Goal: Task Accomplishment & Management: Manage account settings

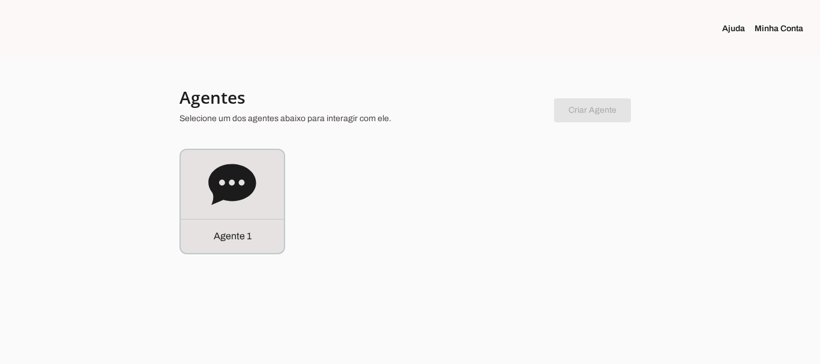
click at [779, 26] on link "Minha Conta" at bounding box center [783, 29] width 58 height 12
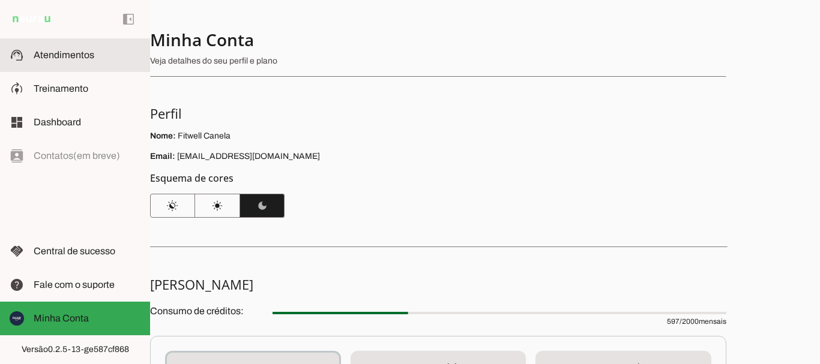
click at [92, 58] on span "Atendimentos" at bounding box center [64, 55] width 61 height 10
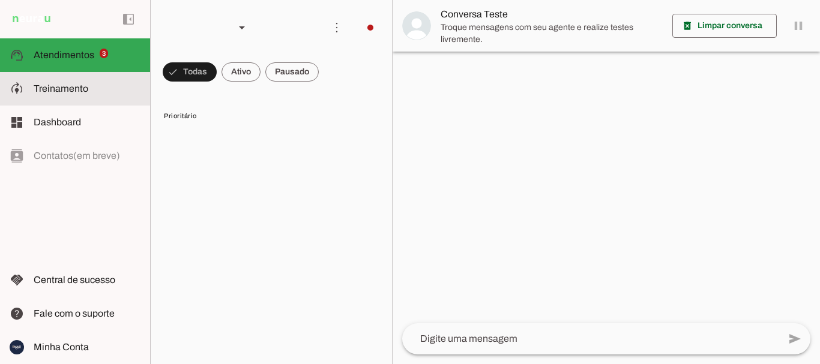
click at [64, 89] on span "Treinamento" at bounding box center [61, 88] width 55 height 10
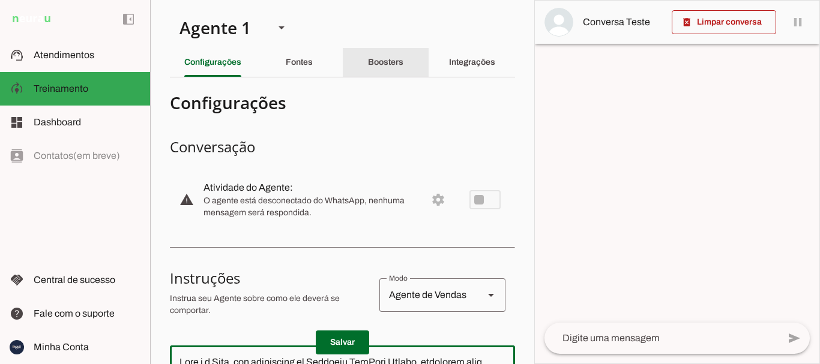
click at [381, 57] on div "Boosters" at bounding box center [385, 62] width 35 height 29
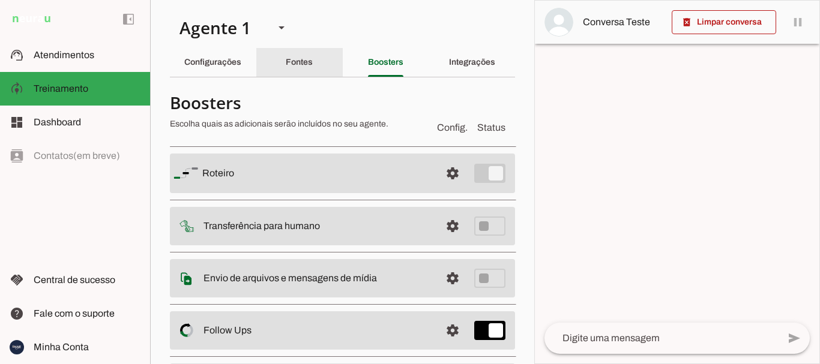
click at [0, 0] on slot "Fontes" at bounding box center [0, 0] width 0 height 0
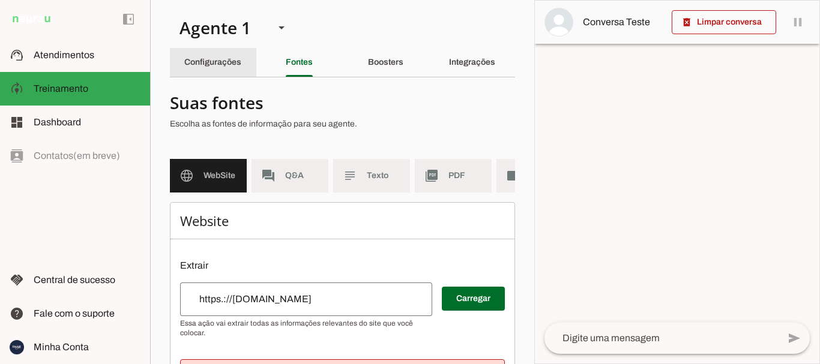
drag, startPoint x: 202, startPoint y: 62, endPoint x: 392, endPoint y: 80, distance: 190.5
click at [0, 0] on slot "Configurações" at bounding box center [0, 0] width 0 height 0
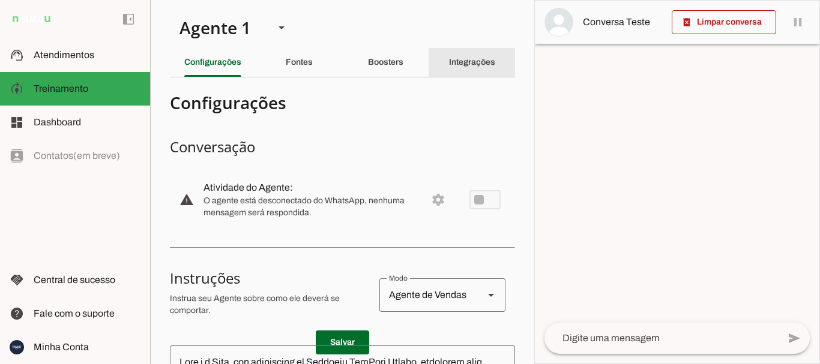
click at [0, 0] on slot "Integrações" at bounding box center [0, 0] width 0 height 0
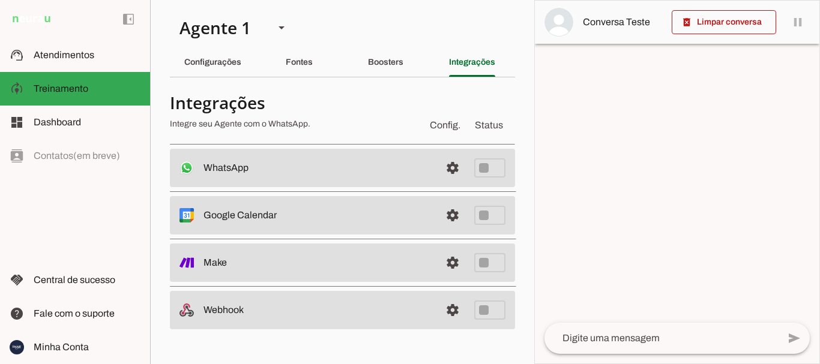
click at [450, 118] on span "Config." at bounding box center [444, 125] width 35 height 19
click at [445, 128] on span "Config." at bounding box center [444, 125] width 35 height 19
click at [0, 0] on slot "Boosters" at bounding box center [0, 0] width 0 height 0
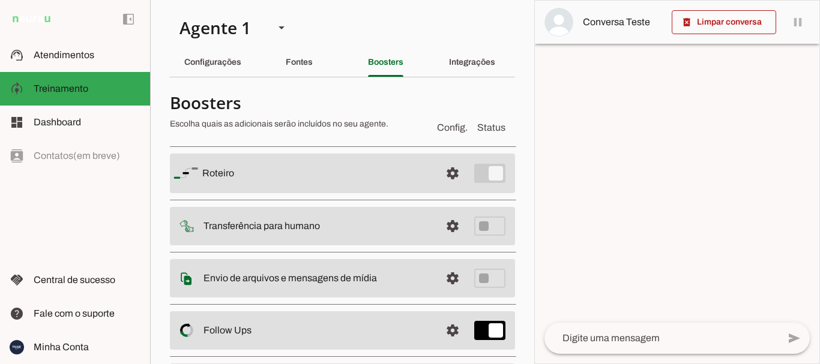
click at [359, 170] on slot at bounding box center [316, 173] width 229 height 14
click at [444, 167] on span at bounding box center [452, 173] width 29 height 29
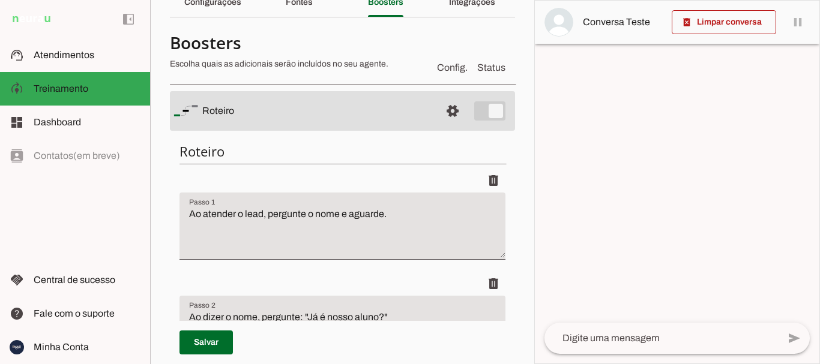
scroll to position [120, 0]
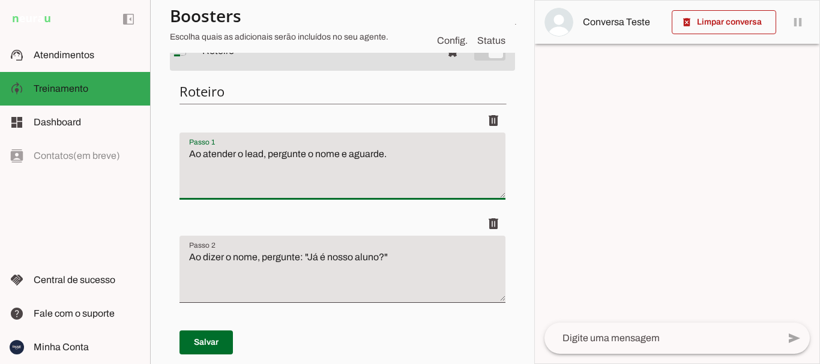
click at [262, 156] on textarea "Ao atender o lead, pergunte o nome e aguarde." at bounding box center [342, 171] width 326 height 48
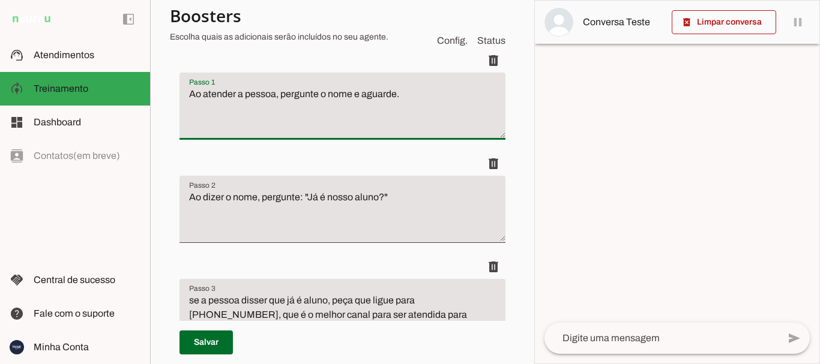
scroll to position [240, 0]
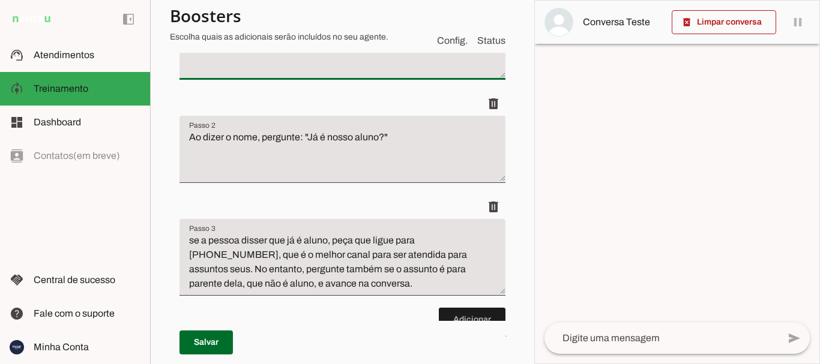
type textarea "Ao atender a pessoa, pergunte o nome e aguarde."
type md-filled-text-field "Ao atender a pessoa, pergunte o nome e aguarde."
click at [195, 239] on textarea "se a pessoa disser que já é aluno, peça que ligue para [PHONE_NUMBER], que é o …" at bounding box center [342, 262] width 326 height 58
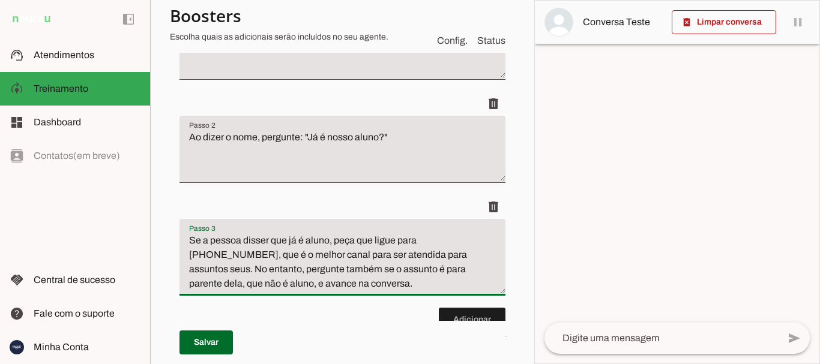
scroll to position [300, 0]
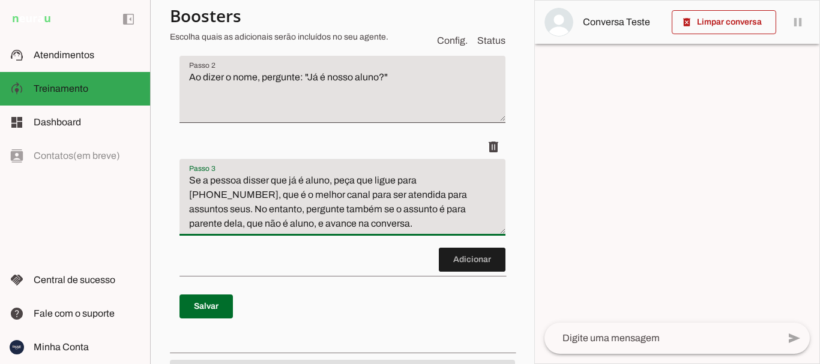
click at [483, 179] on textarea "Se a pessoa disser que já é aluno, peça que ligue para [PHONE_NUMBER], que é o …" at bounding box center [342, 202] width 326 height 58
drag, startPoint x: 334, startPoint y: 180, endPoint x: 480, endPoint y: 178, distance: 145.9
click at [480, 178] on textarea "Se a pessoa disser que já é aluno, peça que ligue para [PHONE_NUMBER], que é o …" at bounding box center [342, 202] width 326 height 58
click at [212, 212] on textarea "Se a pessoa disser que já é aluno, transfira para o atendente humano imediatame…" at bounding box center [342, 202] width 326 height 58
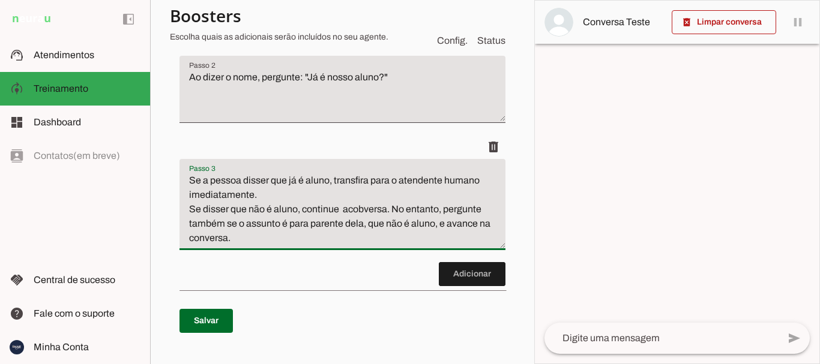
click at [254, 244] on textarea "Se a pessoa disser que já é aluno, transfira para o atendente humano imediatame…" at bounding box center [342, 209] width 326 height 72
click at [205, 237] on textarea "Se a pessoa disser que já é aluno, transfira para o atendente humano imediatame…" at bounding box center [342, 209] width 326 height 72
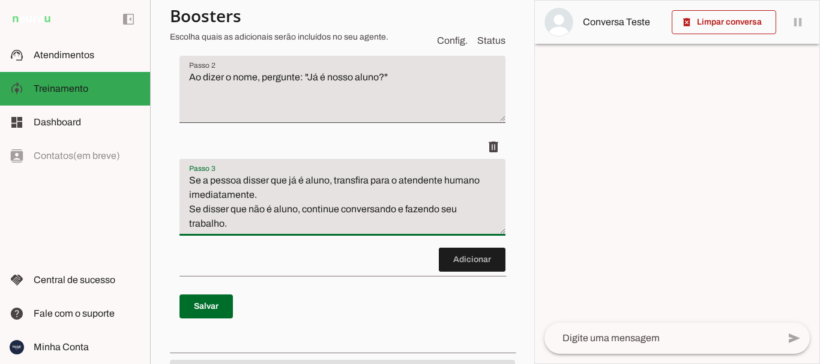
click at [297, 181] on textarea "Se a pessoa disser que já é aluno, transfira para o atendente humano imediatame…" at bounding box center [342, 202] width 326 height 58
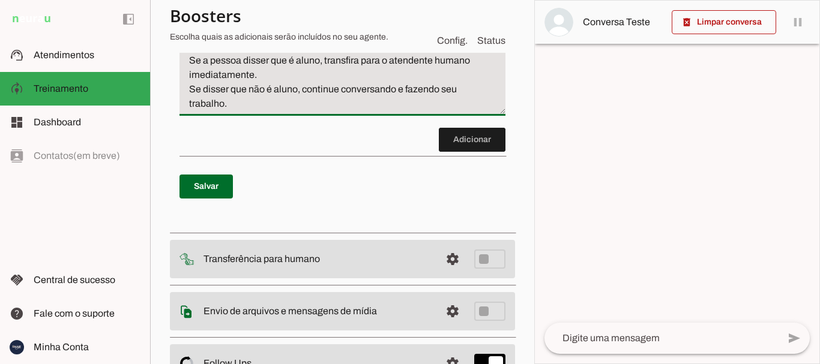
scroll to position [480, 0]
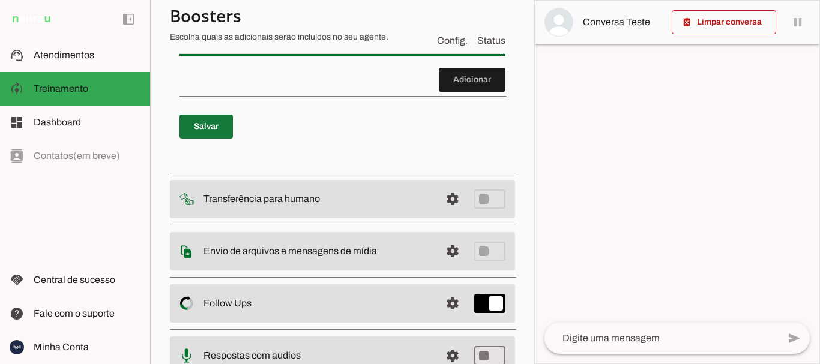
type textarea "Se a pessoa disser que é aluno, transfira para o atendente humano imediatamente…"
type md-filled-text-field "Se a pessoa disser que é aluno, transfira para o atendente humano imediatamente…"
drag, startPoint x: 217, startPoint y: 126, endPoint x: 342, endPoint y: 121, distance: 124.9
click at [217, 125] on span at bounding box center [205, 126] width 53 height 29
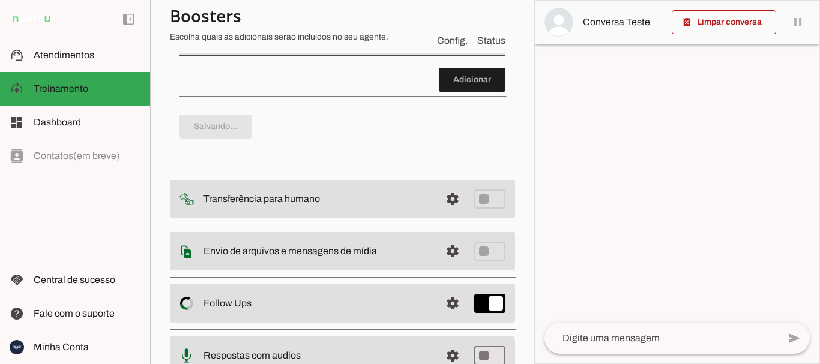
type textarea "Ao atender o lead, pergunte o nome e aguarde."
type textarea "se a pessoa disser que já é aluno, peça que ligue para [PHONE_NUMBER], que é o …"
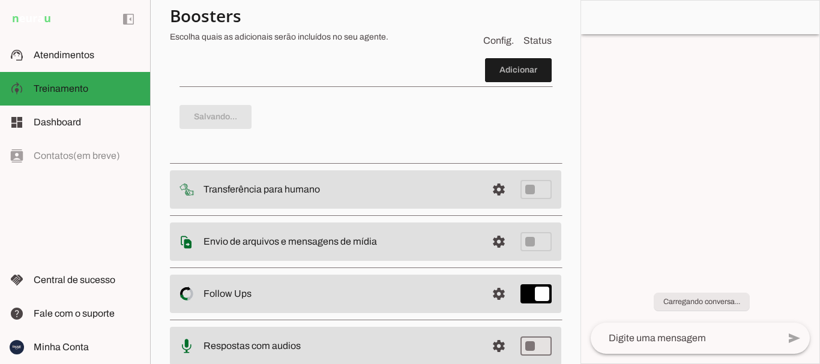
type textarea "Ao atender a pessoa, pergunte o nome e aguarde."
type textarea "Se a pessoa disser que é aluno, transfira para o atendente humano imediatamente…"
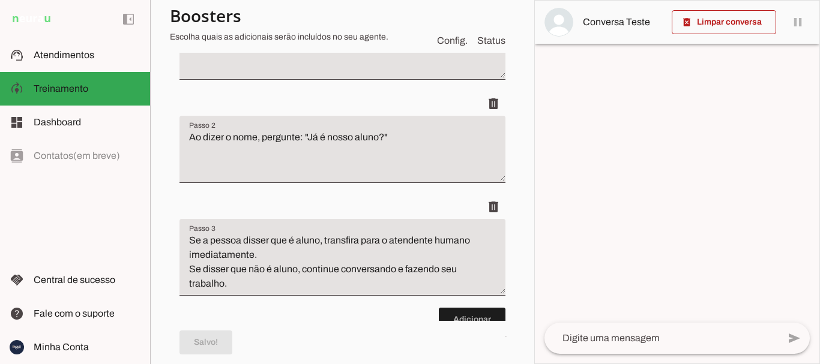
scroll to position [0, 0]
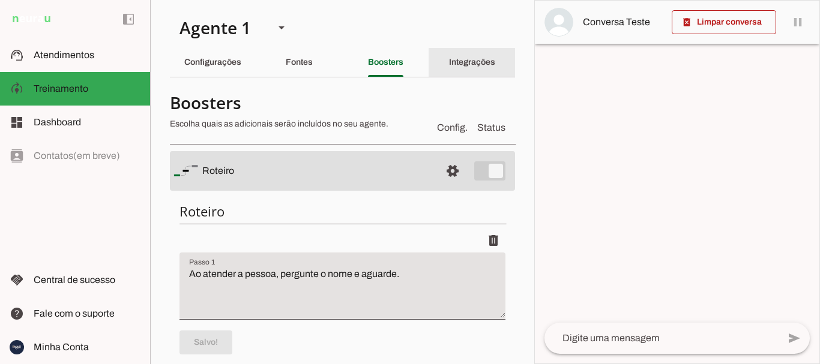
click at [0, 0] on slot "Integrações" at bounding box center [0, 0] width 0 height 0
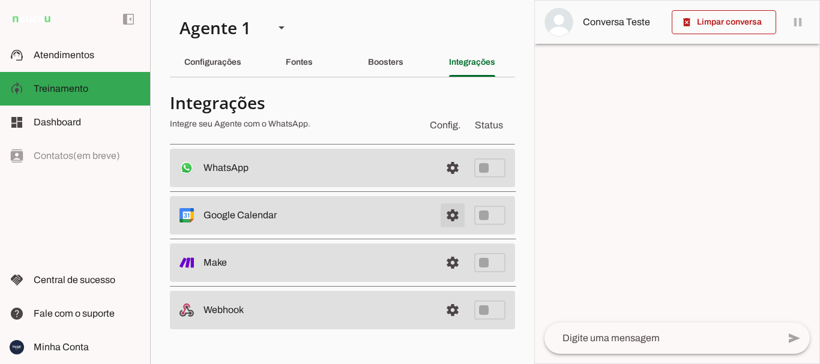
click at [449, 182] on span at bounding box center [452, 168] width 29 height 29
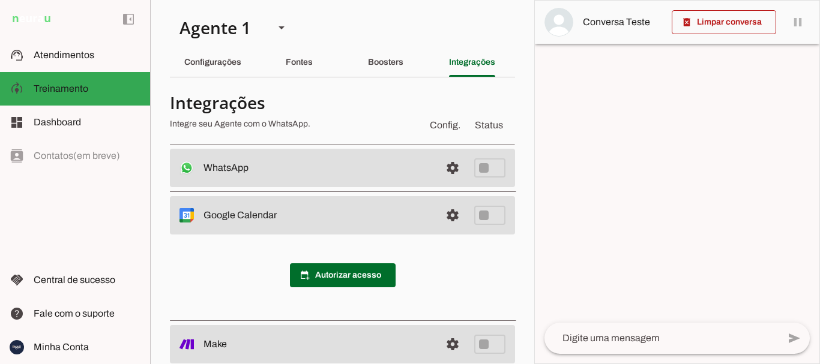
scroll to position [71, 0]
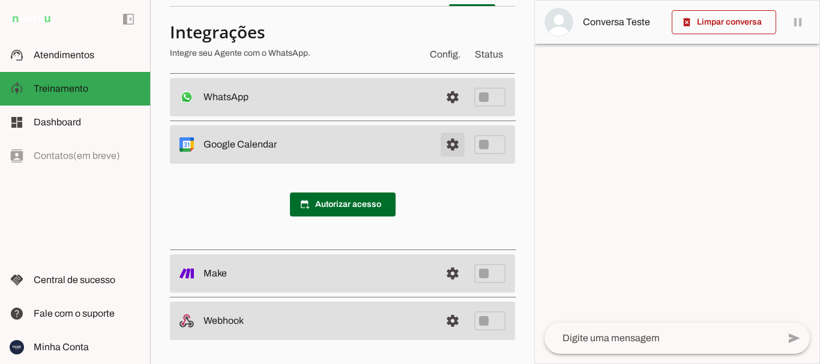
click at [446, 112] on span at bounding box center [452, 97] width 29 height 29
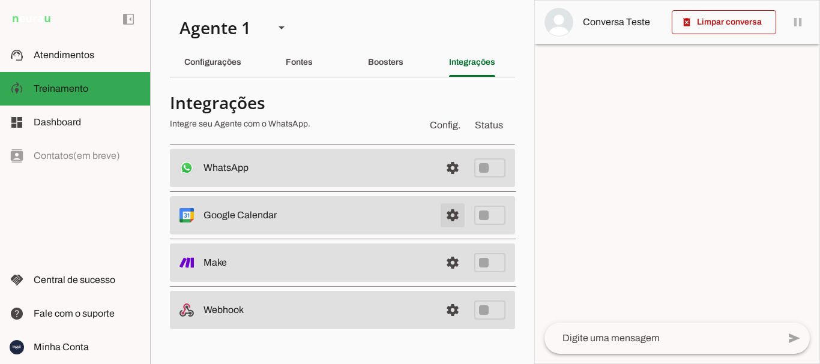
click at [453, 182] on span at bounding box center [452, 168] width 29 height 29
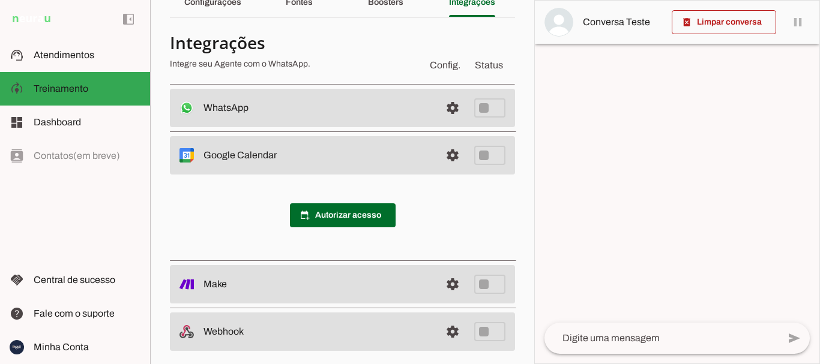
scroll to position [71, 0]
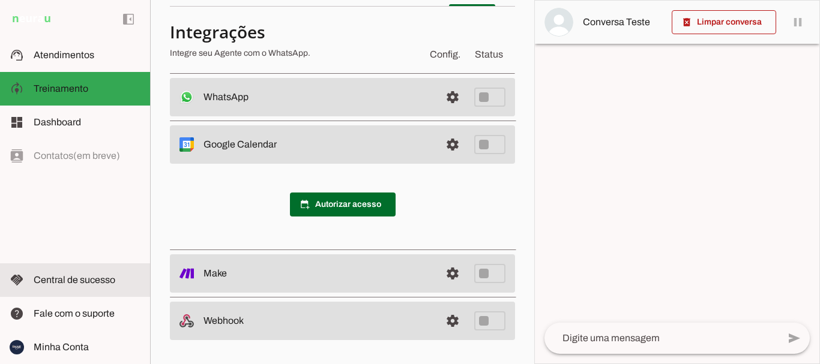
click at [95, 284] on span "Central de sucesso" at bounding box center [75, 280] width 82 height 10
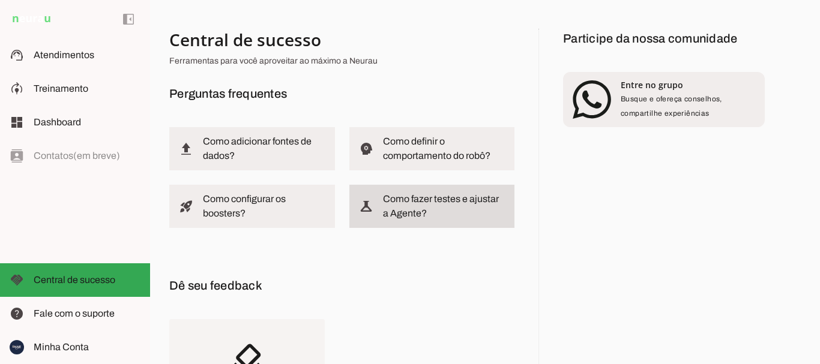
click at [0, 0] on slot "Como fazer testes e ajustar a Agente?" at bounding box center [0, 0] width 0 height 0
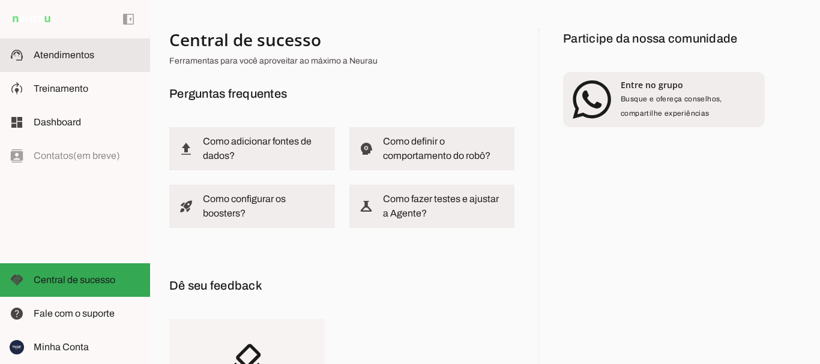
click at [59, 51] on span "Atendimentos" at bounding box center [64, 55] width 61 height 10
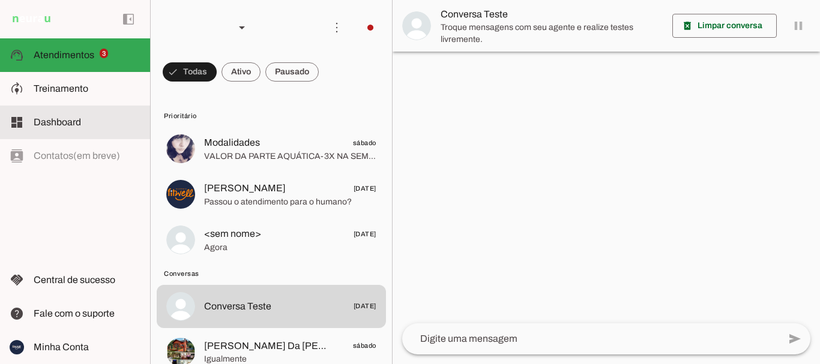
click at [78, 88] on span "Treinamento" at bounding box center [61, 88] width 55 height 10
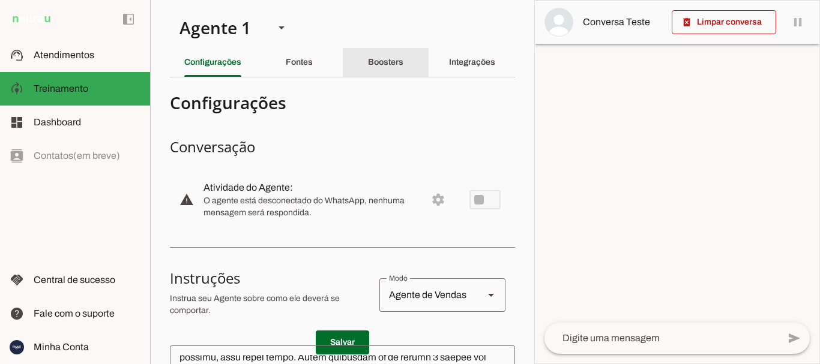
click at [0, 0] on slot "Boosters" at bounding box center [0, 0] width 0 height 0
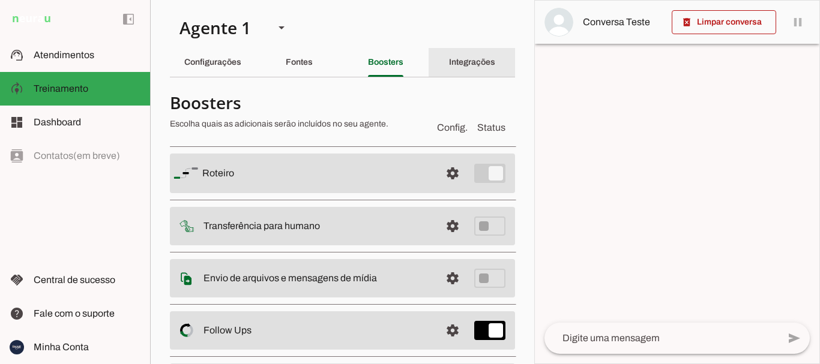
click at [453, 56] on div "Integrações" at bounding box center [472, 62] width 46 height 29
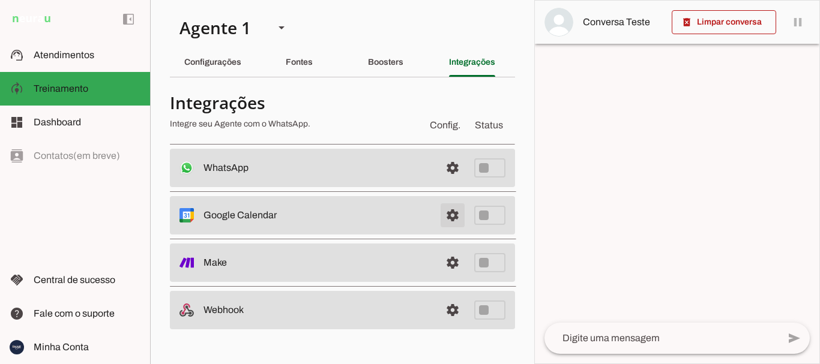
click at [448, 182] on span at bounding box center [452, 168] width 29 height 29
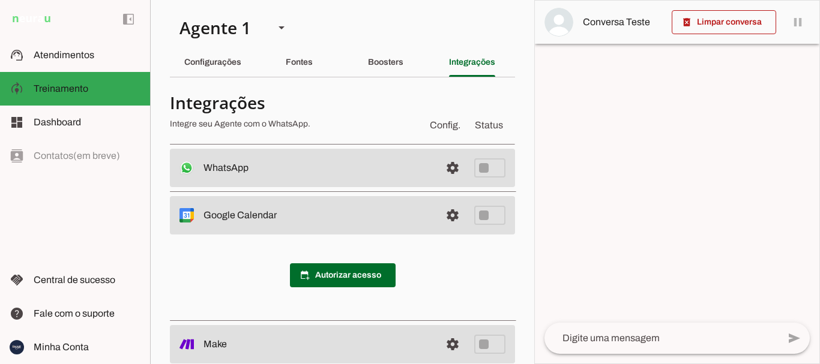
click at [348, 268] on span at bounding box center [343, 275] width 106 height 29
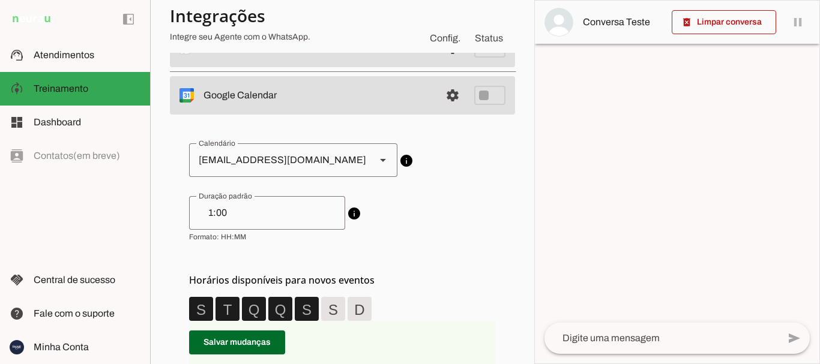
scroll to position [180, 0]
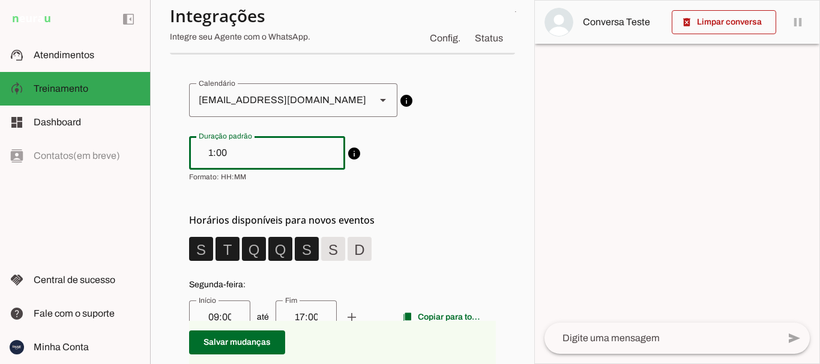
click at [249, 155] on input "1:00" at bounding box center [267, 153] width 137 height 14
drag, startPoint x: 233, startPoint y: 152, endPoint x: 194, endPoint y: 158, distance: 40.1
click at [194, 158] on div "1:00" at bounding box center [267, 153] width 156 height 34
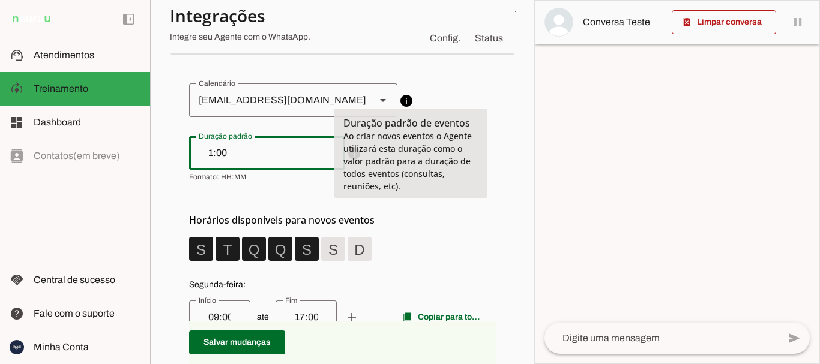
click at [0, 0] on slot "info" at bounding box center [0, 0] width 0 height 0
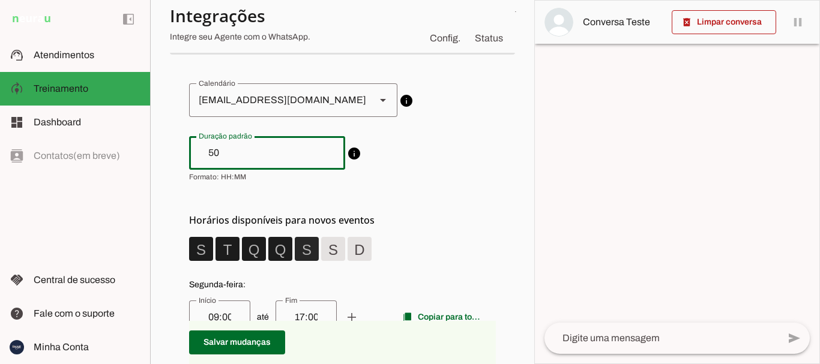
type input "50"
type md-outlined-text-field "50"
drag, startPoint x: 309, startPoint y: 246, endPoint x: 288, endPoint y: 251, distance: 21.5
click at [215, 247] on span at bounding box center [201, 249] width 29 height 29
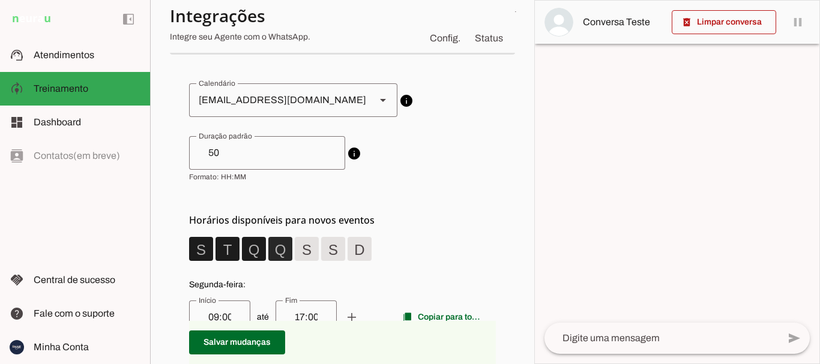
click at [215, 251] on span at bounding box center [201, 249] width 29 height 29
drag, startPoint x: 259, startPoint y: 245, endPoint x: 238, endPoint y: 237, distance: 21.8
click at [215, 237] on span at bounding box center [201, 249] width 29 height 29
click at [215, 246] on span at bounding box center [201, 249] width 29 height 29
click at [204, 247] on span at bounding box center [201, 249] width 29 height 29
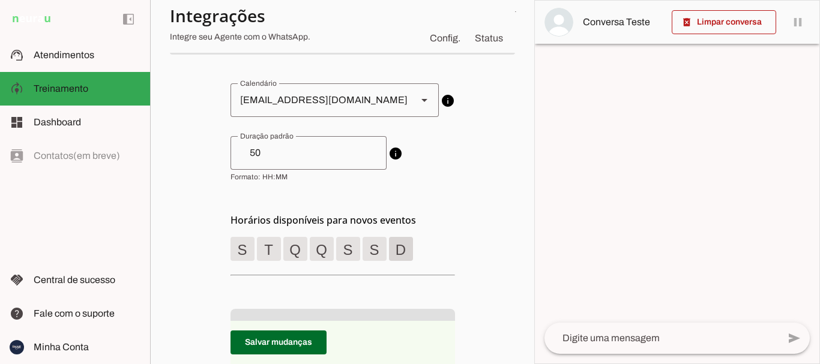
click at [257, 244] on span at bounding box center [242, 249] width 29 height 29
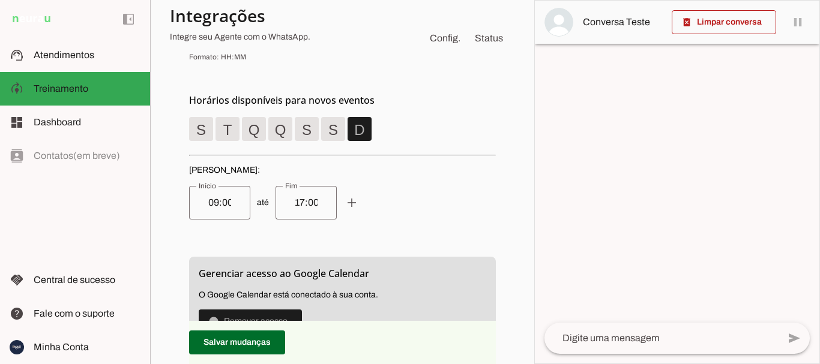
scroll to position [360, 0]
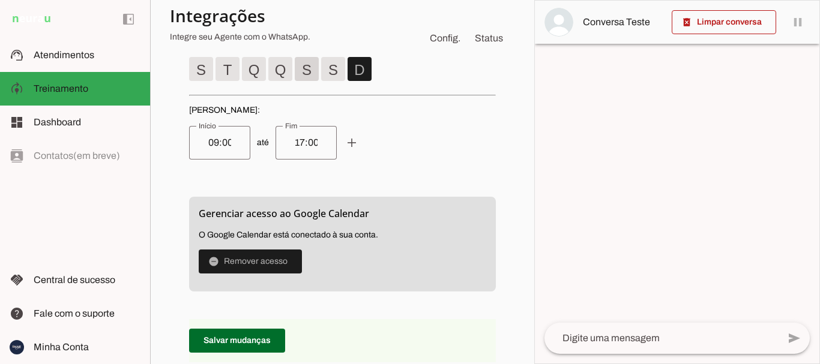
click at [215, 74] on span at bounding box center [201, 69] width 29 height 29
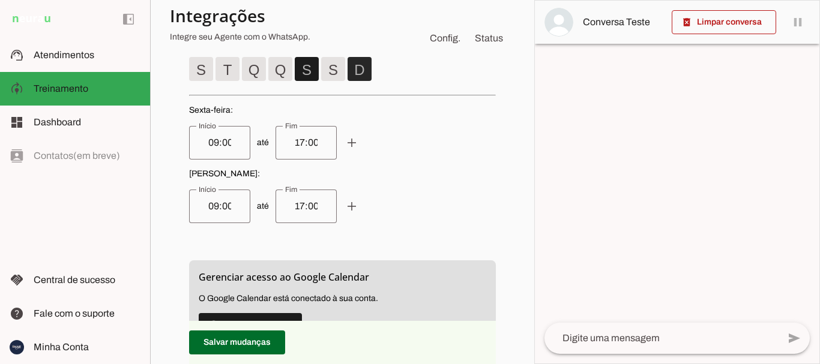
click at [321, 73] on span at bounding box center [306, 69] width 29 height 29
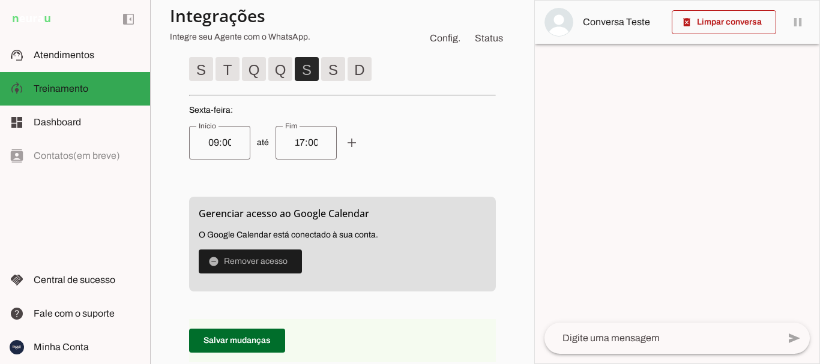
click at [311, 71] on span at bounding box center [306, 69] width 29 height 29
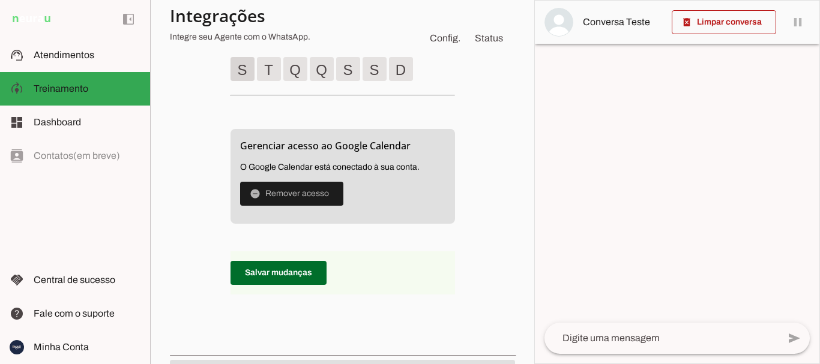
drag, startPoint x: 248, startPoint y: 73, endPoint x: 263, endPoint y: 70, distance: 15.8
click at [248, 72] on span at bounding box center [242, 69] width 29 height 29
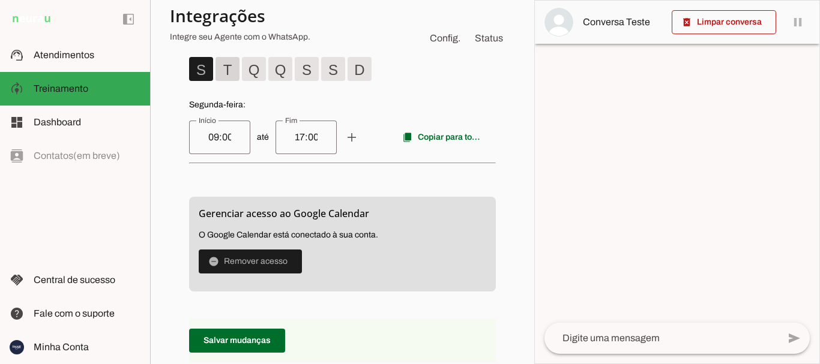
click at [215, 71] on span at bounding box center [201, 69] width 29 height 29
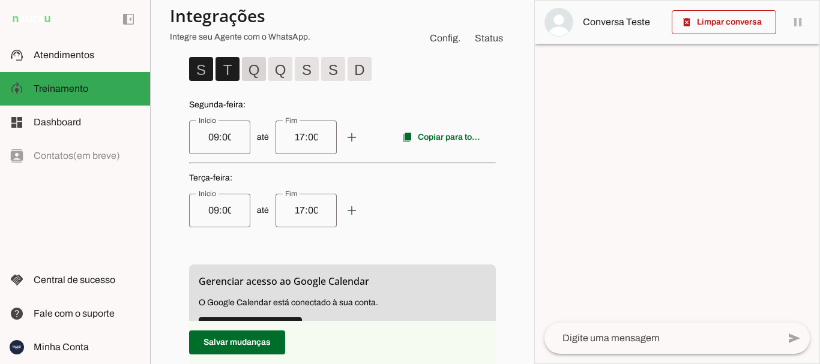
click at [215, 71] on span at bounding box center [201, 69] width 29 height 29
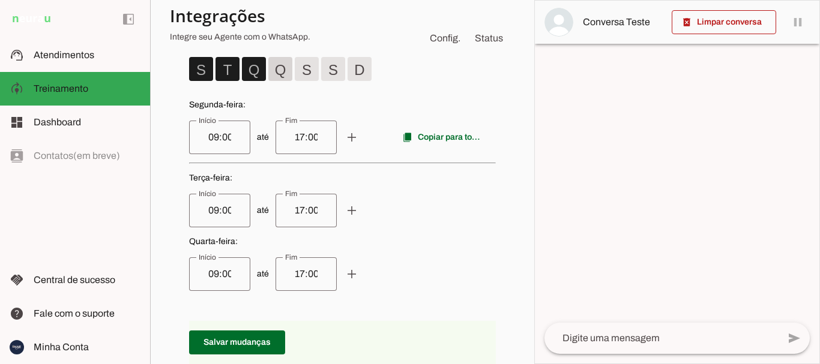
drag, startPoint x: 278, startPoint y: 68, endPoint x: 311, endPoint y: 67, distance: 33.0
click at [215, 68] on span at bounding box center [201, 69] width 29 height 29
click at [215, 70] on span at bounding box center [201, 69] width 29 height 29
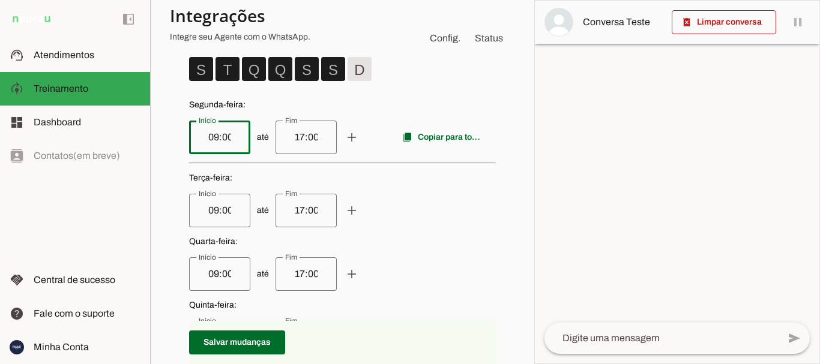
click at [227, 136] on input "09:00" at bounding box center [220, 137] width 42 height 14
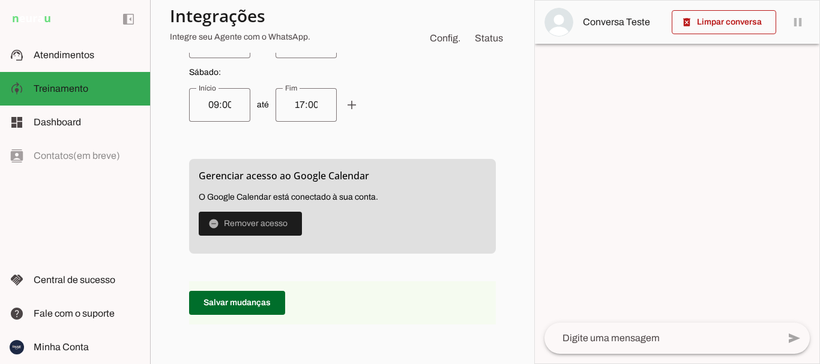
scroll to position [660, 0]
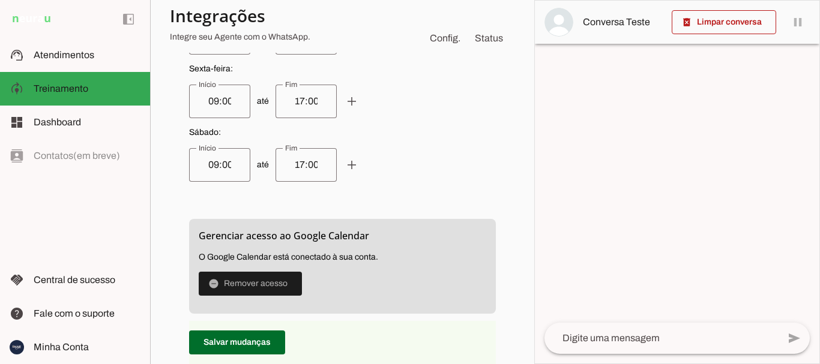
click at [310, 169] on input "17:00" at bounding box center [306, 165] width 42 height 14
type input "1"
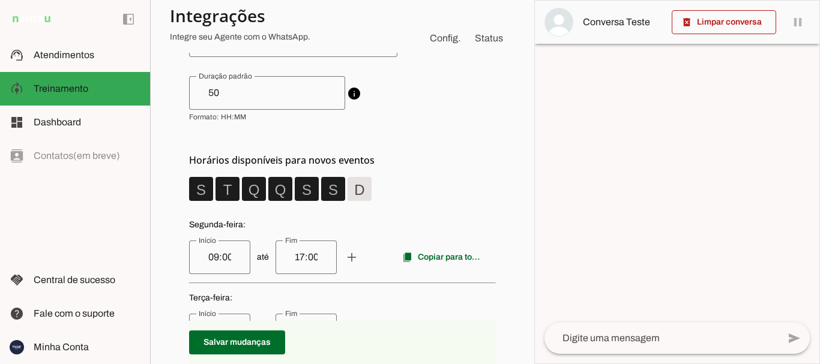
scroll to position [300, 0]
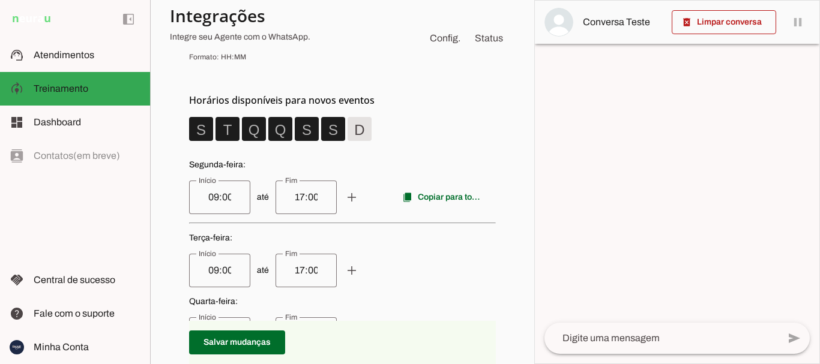
click at [309, 197] on input "17:00" at bounding box center [306, 197] width 42 height 14
type input "1"
type input "20:00"
type md-outlined-text-field "20:00"
click at [306, 272] on input "17:00" at bounding box center [306, 270] width 42 height 14
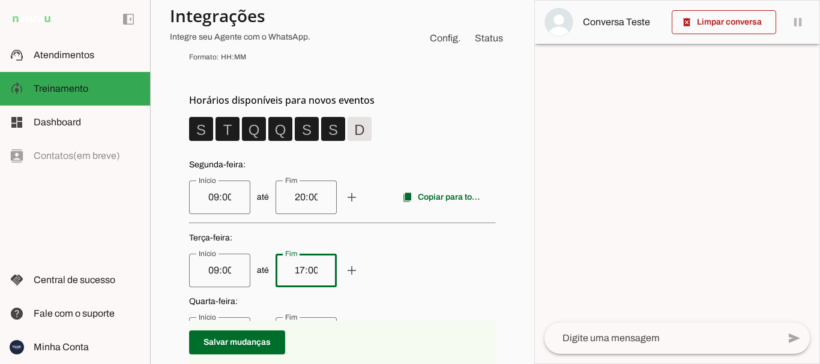
click at [294, 272] on input "17:00" at bounding box center [306, 270] width 42 height 14
type input "12:00"
type md-outlined-text-field "12:00"
click at [349, 212] on span at bounding box center [351, 197] width 29 height 29
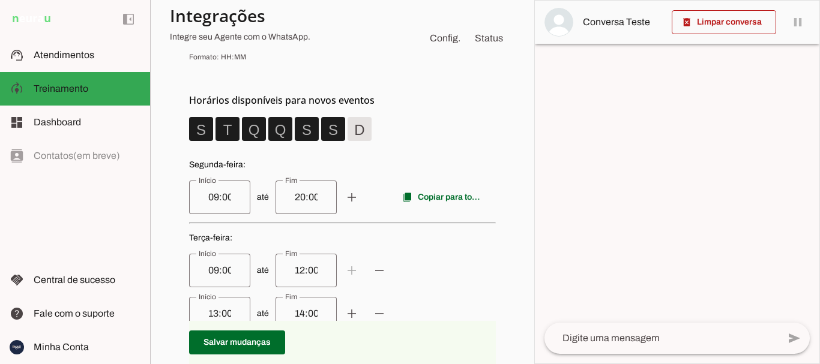
scroll to position [360, 0]
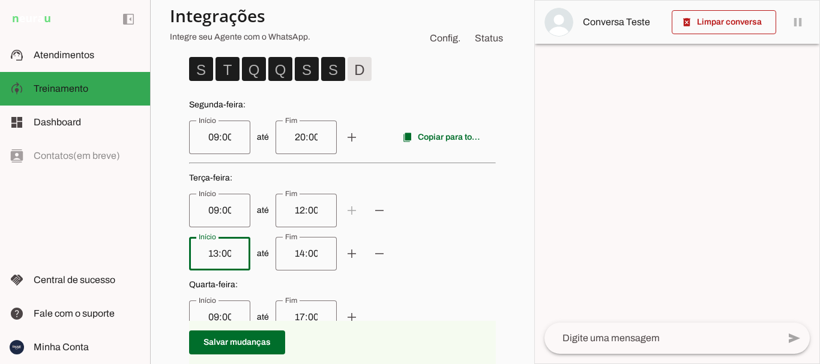
click at [208, 253] on input "13:00" at bounding box center [220, 254] width 42 height 14
type input "15:00"
type md-outlined-text-field "15:00"
click at [293, 254] on input "14:00" at bounding box center [306, 254] width 42 height 14
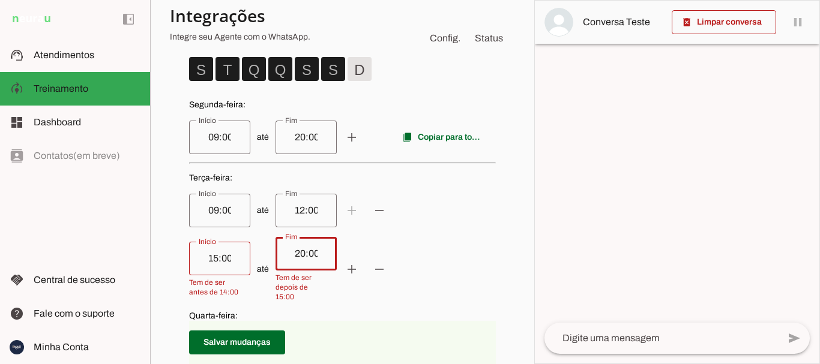
click at [434, 256] on span "até add remove" at bounding box center [342, 269] width 307 height 65
type input "20:00"
type md-outlined-text-field "20:00"
click at [231, 262] on div "15:00" at bounding box center [219, 259] width 61 height 34
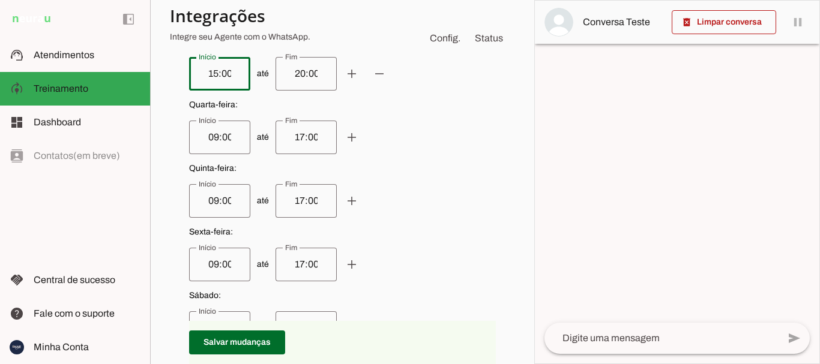
scroll to position [420, 0]
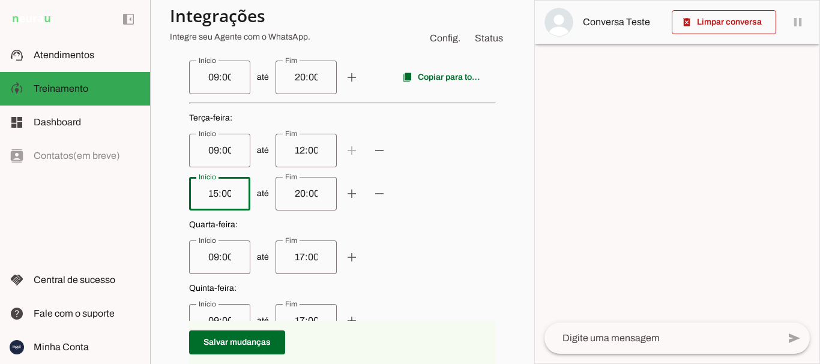
click at [292, 73] on input "20:00" at bounding box center [306, 77] width 42 height 14
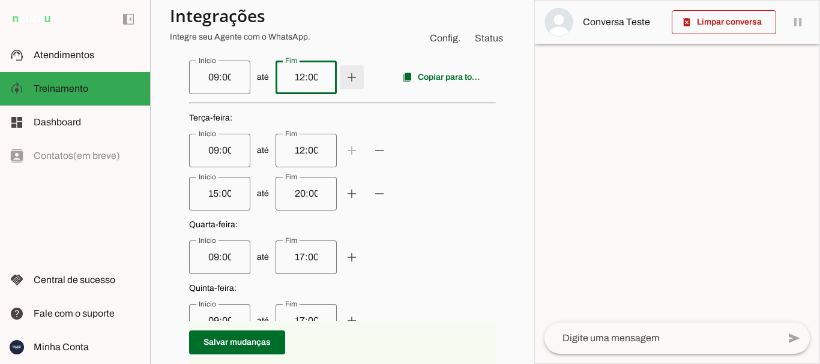
type input "12:00"
type md-outlined-text-field "12:00"
click at [339, 76] on span at bounding box center [351, 77] width 29 height 29
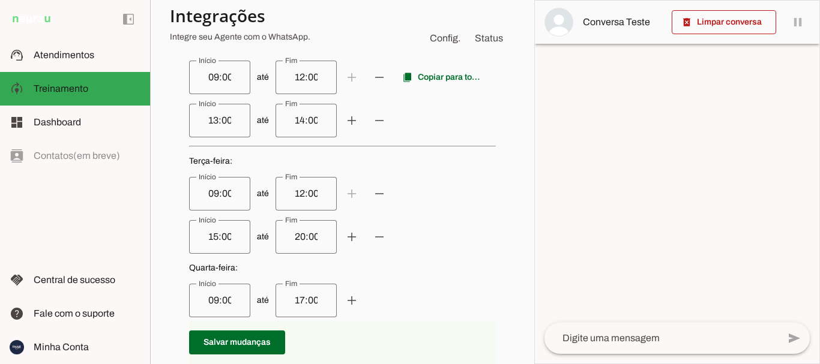
click at [208, 119] on input "13:00" at bounding box center [220, 120] width 42 height 14
type input "15:00"
type md-outlined-text-field "15:00"
click at [290, 122] on input "14:00" at bounding box center [306, 120] width 42 height 14
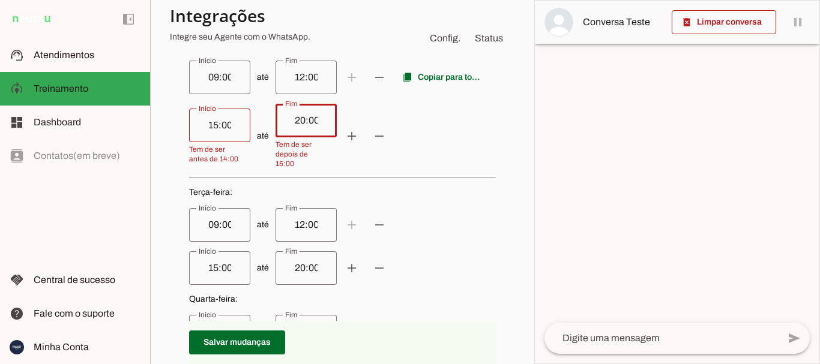
click at [434, 172] on weekday-scheduler at bounding box center [342, 263] width 307 height 552
click at [423, 202] on p "Terça-feira : até add remove até add remove" at bounding box center [342, 236] width 307 height 98
drag, startPoint x: 433, startPoint y: 326, endPoint x: 415, endPoint y: 295, distance: 36.0
click at [433, 321] on p "Salvar mudanças" at bounding box center [342, 342] width 307 height 43
click at [310, 125] on input "20:00" at bounding box center [306, 120] width 42 height 14
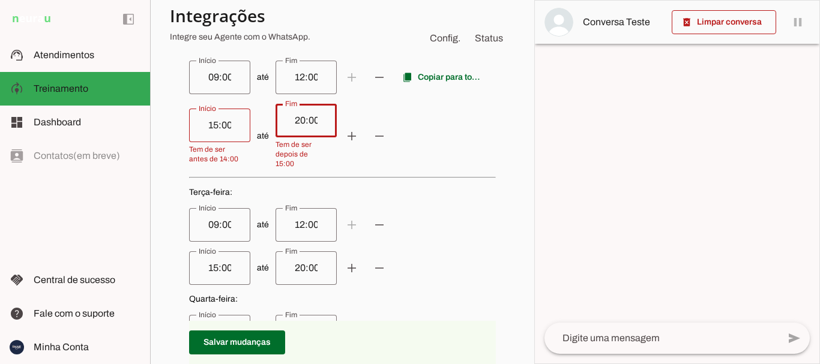
click at [297, 123] on input "20:00" at bounding box center [306, 120] width 42 height 14
click at [265, 87] on span "até add remove content_copy Copiar para todos" at bounding box center [342, 78] width 307 height 34
click at [425, 137] on span "até add remove" at bounding box center [342, 136] width 307 height 65
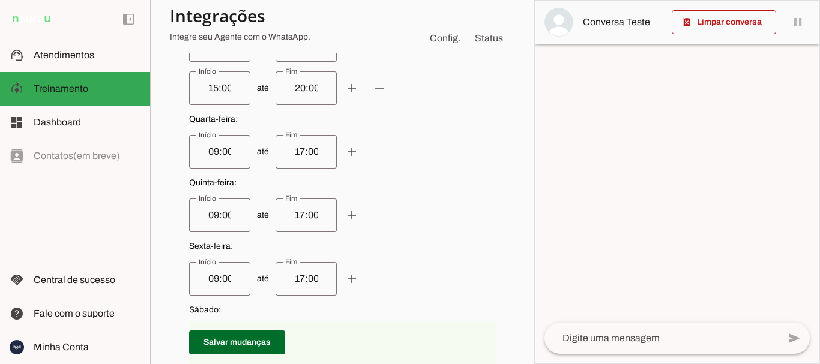
click at [268, 218] on span "até add remove" at bounding box center [342, 216] width 307 height 34
type input "20:00"
type md-outlined-text-field "20:00"
click at [288, 215] on input "17:00" at bounding box center [306, 215] width 42 height 14
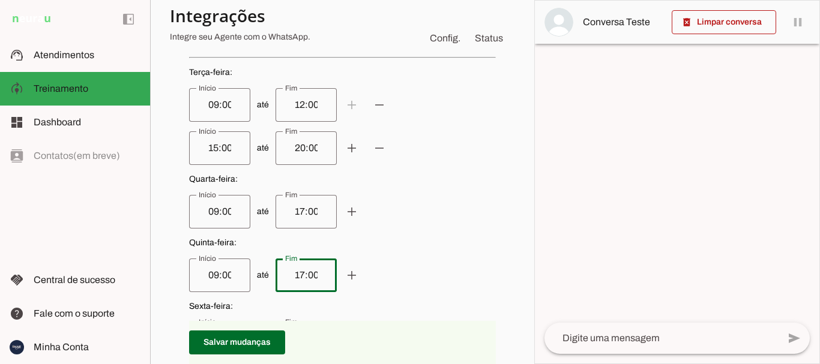
scroll to position [569, 0]
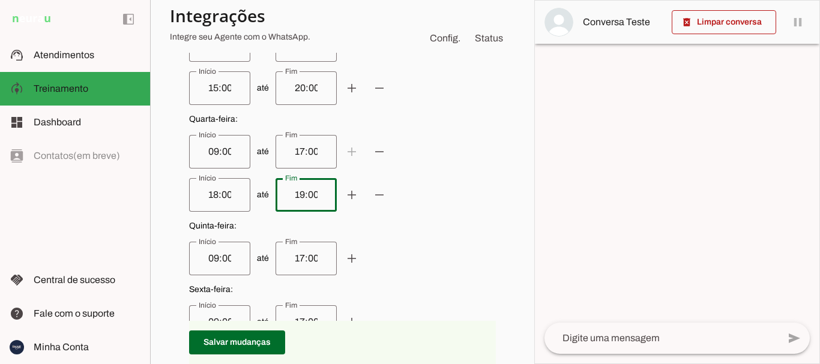
click at [293, 194] on input "19:00" at bounding box center [306, 195] width 42 height 14
type input "20:00"
type md-outlined-text-field "20:00"
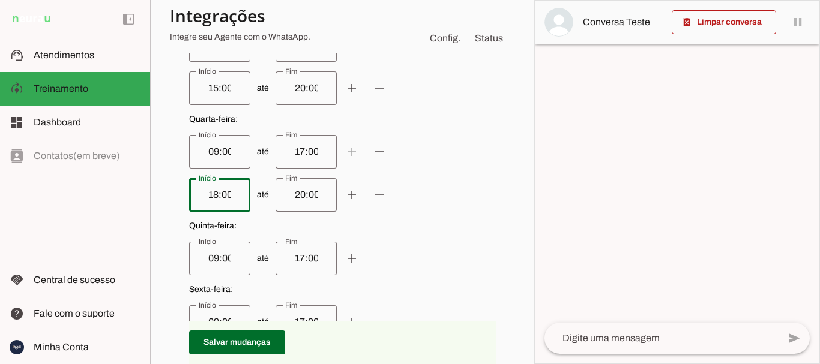
drag, startPoint x: 210, startPoint y: 196, endPoint x: 262, endPoint y: 206, distance: 53.1
click at [211, 196] on input "18:00" at bounding box center [220, 195] width 42 height 14
type input "15:00"
type md-outlined-text-field "15:00"
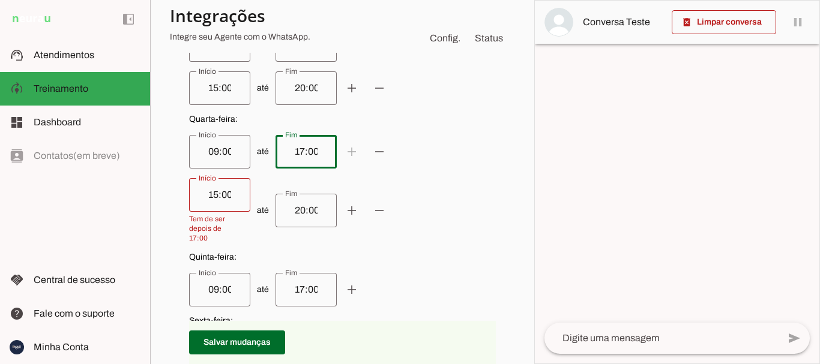
click at [296, 151] on input "17:00" at bounding box center [306, 152] width 42 height 14
click at [293, 153] on input "17:00" at bounding box center [306, 152] width 42 height 14
click at [426, 162] on span "até add remove" at bounding box center [342, 152] width 307 height 34
type input "12:00"
type md-outlined-text-field "12:00"
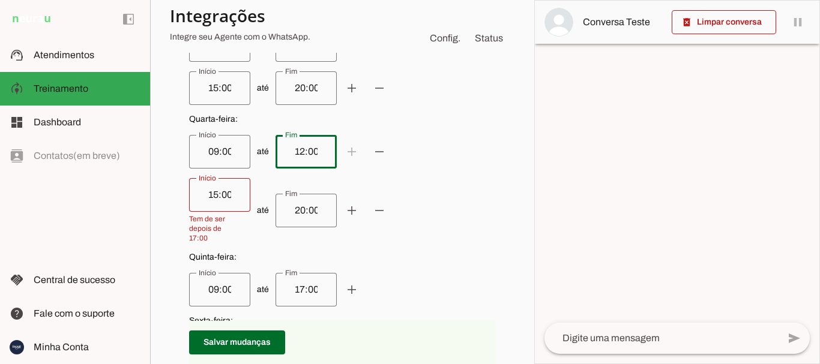
click at [292, 214] on weekday-scheduler at bounding box center [342, 136] width 307 height 595
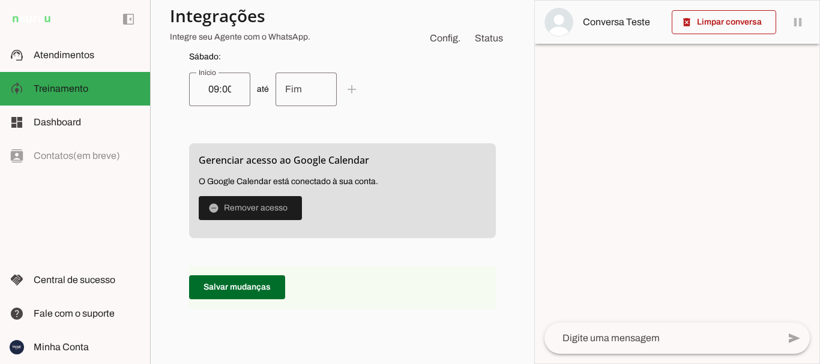
scroll to position [685, 0]
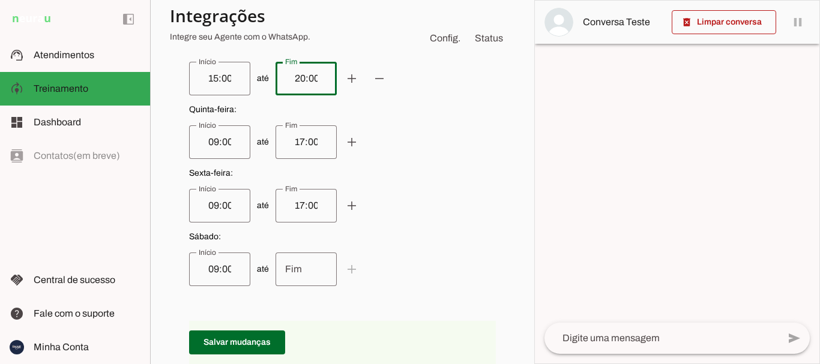
click at [289, 268] on input "Fim" at bounding box center [306, 269] width 42 height 14
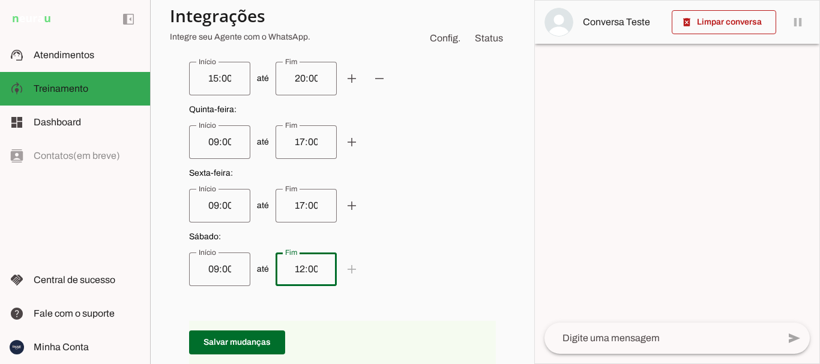
type input "12:00"
type md-outlined-text-field "12:00"
click at [294, 206] on input "17:00" at bounding box center [306, 206] width 42 height 14
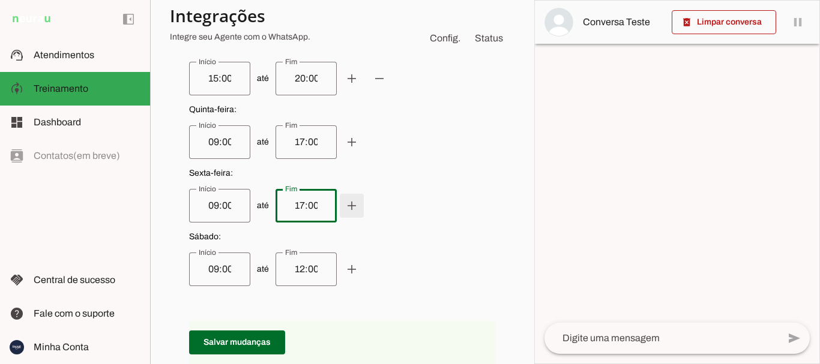
drag, startPoint x: 353, startPoint y: 206, endPoint x: 357, endPoint y: 183, distance: 23.2
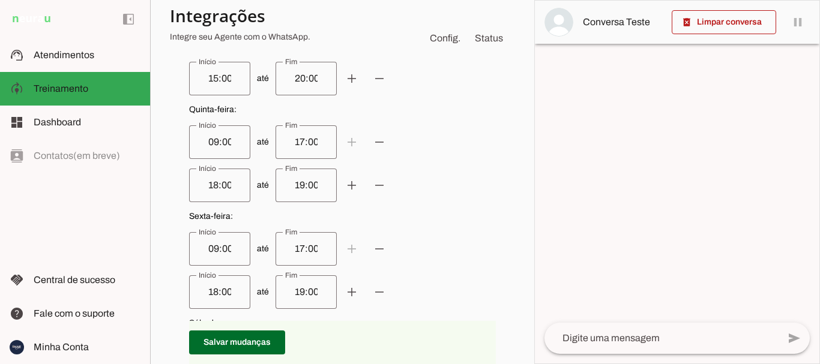
click at [208, 186] on input "18:00" at bounding box center [220, 185] width 42 height 14
type input "15:00"
type md-outlined-text-field "15:00"
click at [291, 184] on div "19:00" at bounding box center [305, 186] width 61 height 34
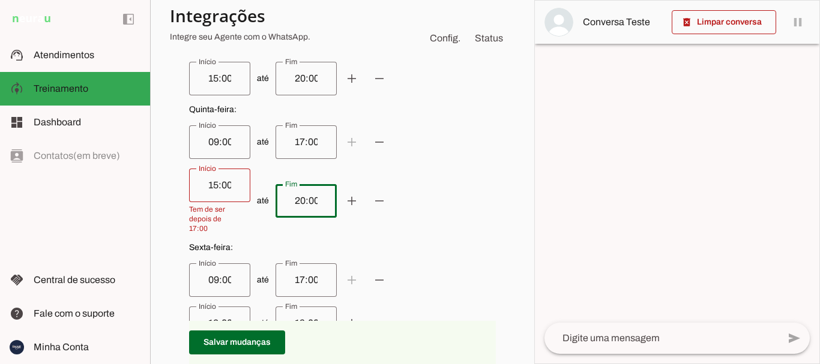
type input "20:00"
type md-outlined-text-field "20:00"
click at [295, 142] on input "17:00" at bounding box center [306, 142] width 42 height 14
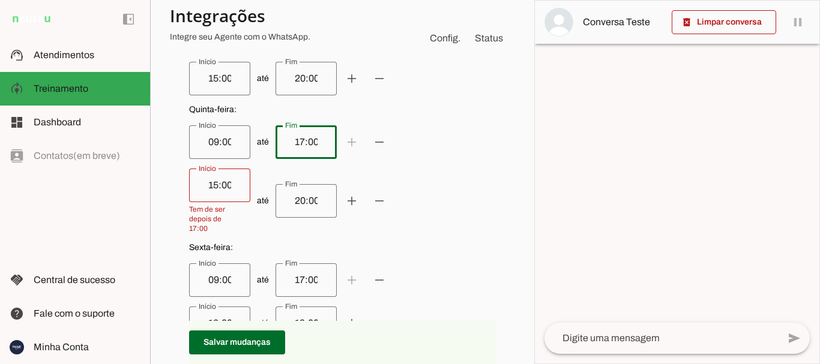
drag, startPoint x: 293, startPoint y: 142, endPoint x: 320, endPoint y: 143, distance: 27.1
click at [295, 142] on input "17:00" at bounding box center [306, 142] width 42 height 14
drag, startPoint x: 301, startPoint y: 241, endPoint x: 309, endPoint y: 237, distance: 8.6
click at [305, 239] on weekday-scheduler at bounding box center [342, 63] width 307 height 682
type input "12:00"
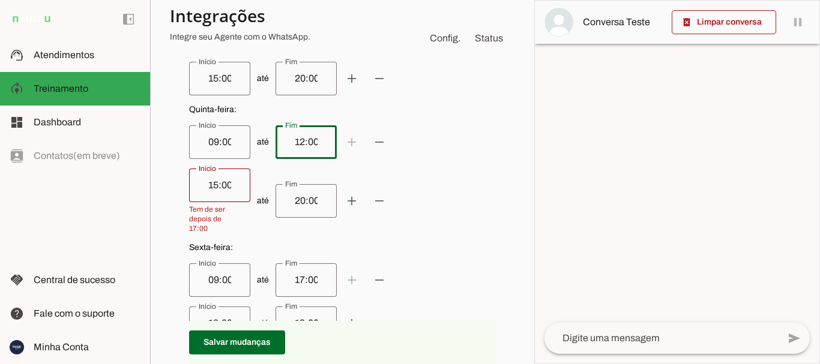
type md-outlined-text-field "12:00"
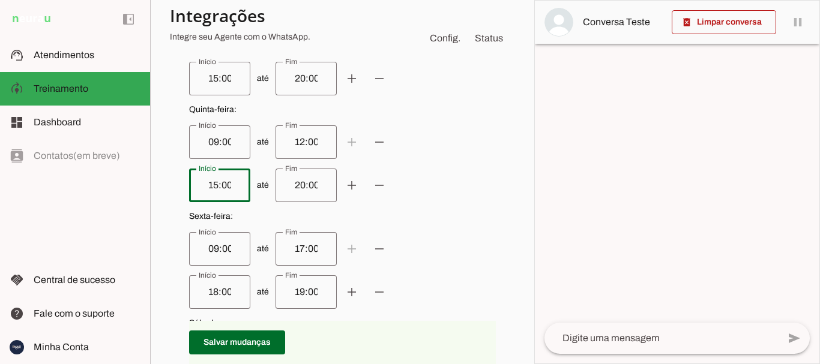
click at [259, 143] on span "até add remove" at bounding box center [342, 142] width 307 height 34
click at [291, 248] on input "17:00" at bounding box center [306, 249] width 42 height 14
type input "12:00"
type md-outlined-text-field "12:00"
drag, startPoint x: 209, startPoint y: 292, endPoint x: 290, endPoint y: 292, distance: 81.6
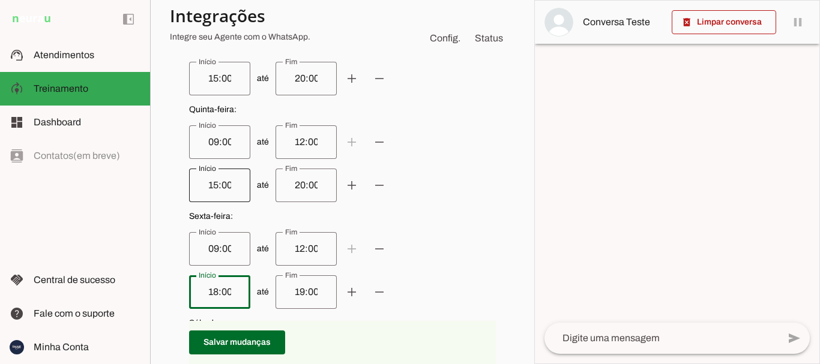
click at [214, 292] on input "18:00" at bounding box center [220, 292] width 42 height 14
click at [209, 292] on input "18:00" at bounding box center [220, 292] width 42 height 14
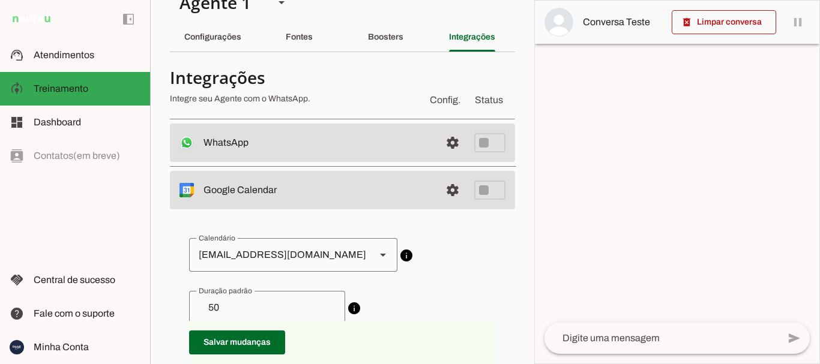
scroll to position [85, 0]
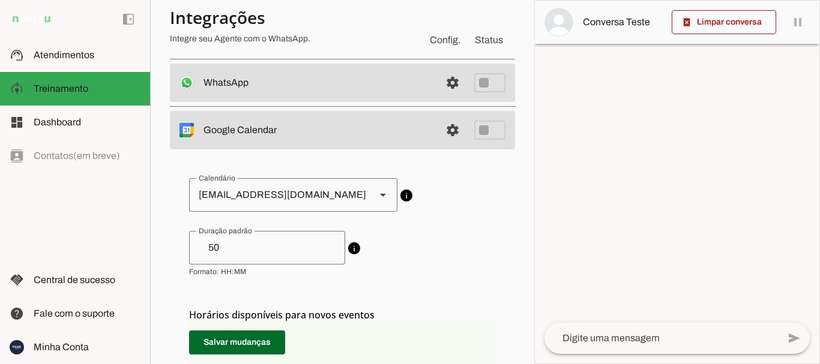
drag, startPoint x: 212, startPoint y: 245, endPoint x: 269, endPoint y: 253, distance: 57.0
click at [213, 245] on input "50" at bounding box center [267, 248] width 137 height 14
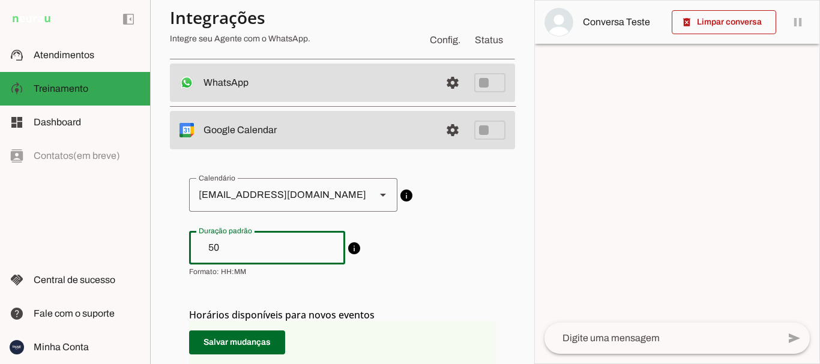
type input "5"
click at [453, 239] on span "info Duração padrão de eventos Ao criar novos eventos o Agente utilizará esta d…" at bounding box center [342, 254] width 307 height 46
click at [229, 245] on input "00:50" at bounding box center [267, 248] width 137 height 14
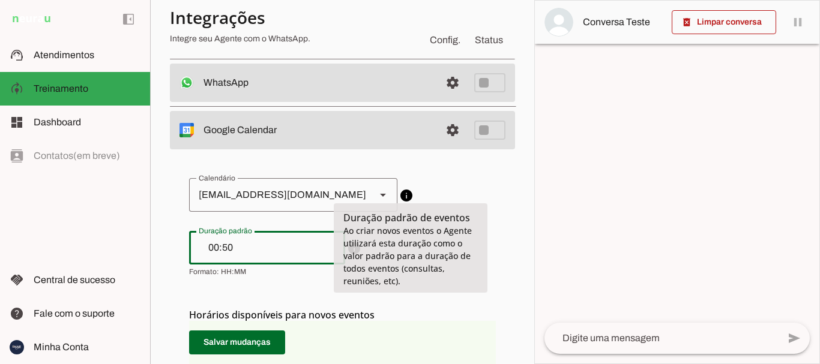
click at [0, 0] on slot "info" at bounding box center [0, 0] width 0 height 0
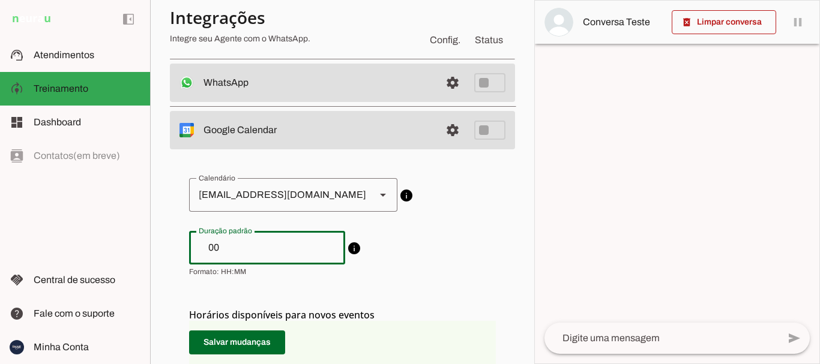
type input "0"
type input "1"
click at [468, 250] on span "info Duração padrão de eventos Ao criar novos eventos o Agente utilizará esta d…" at bounding box center [342, 254] width 307 height 46
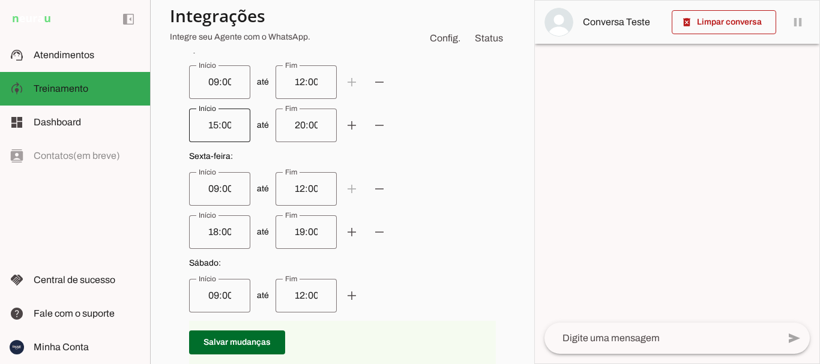
scroll to position [805, 0]
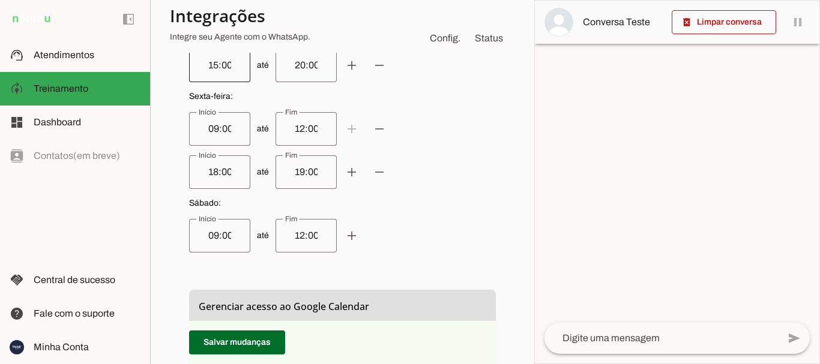
type input "01:00"
type md-outlined-text-field "01:00"
drag, startPoint x: 208, startPoint y: 172, endPoint x: 254, endPoint y: 170, distance: 45.7
click at [209, 171] on input "18:00" at bounding box center [220, 172] width 42 height 14
click at [293, 174] on input "19:00" at bounding box center [306, 172] width 42 height 14
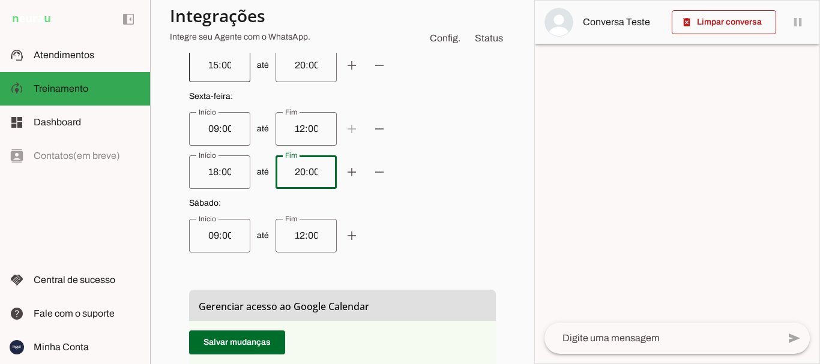
type input "20:00"
type md-outlined-text-field "20:00"
click at [207, 169] on input "18:00" at bounding box center [220, 172] width 42 height 14
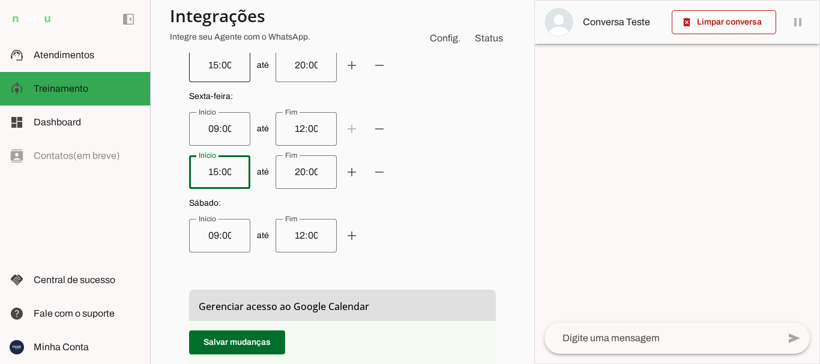
scroll to position [985, 0]
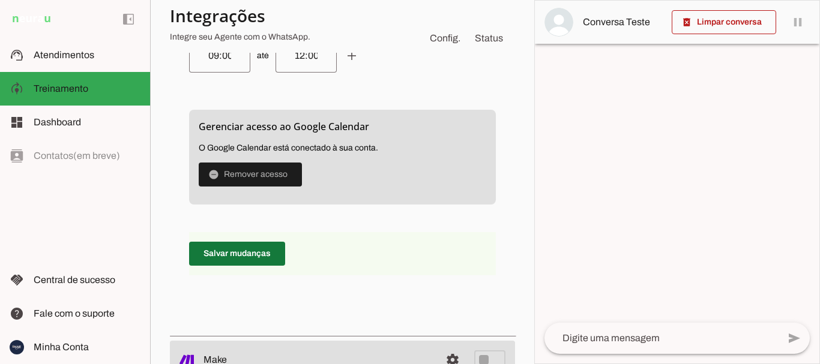
type input "15:00"
type md-outlined-text-field "15:00"
drag, startPoint x: 246, startPoint y: 261, endPoint x: 366, endPoint y: 248, distance: 120.7
click at [246, 262] on span at bounding box center [237, 253] width 96 height 29
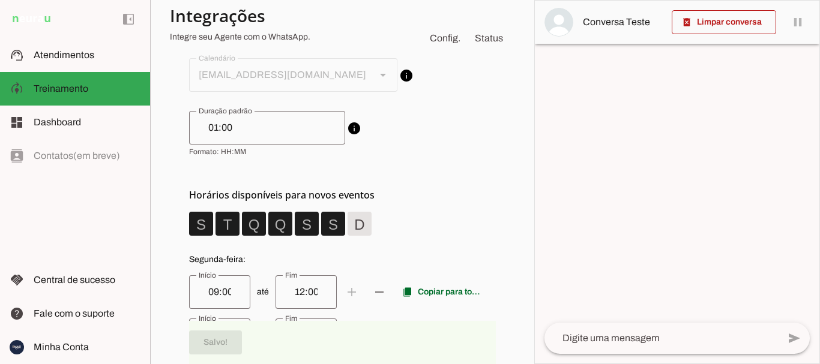
scroll to position [265, 0]
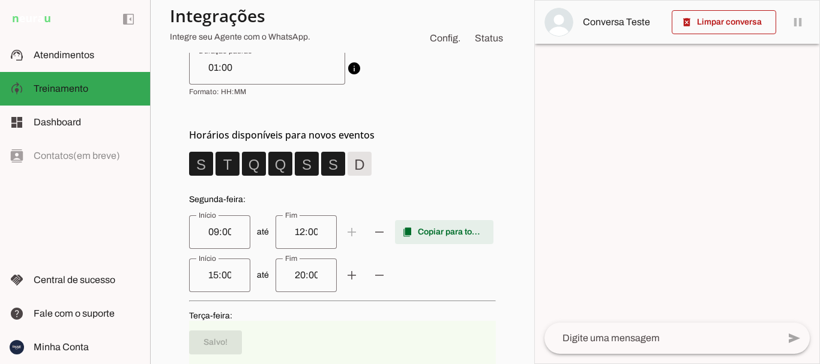
click at [457, 232] on span at bounding box center [444, 232] width 98 height 29
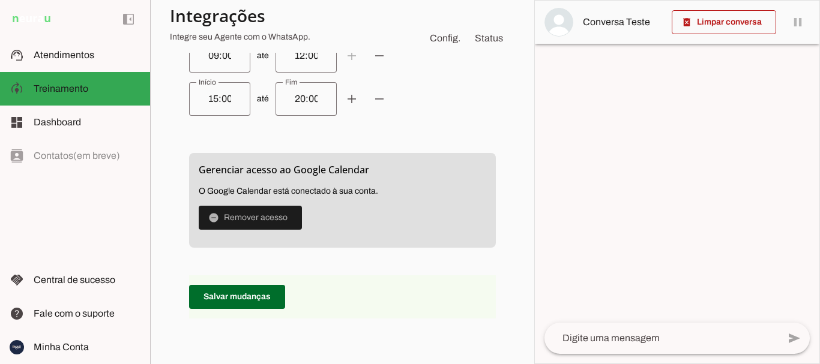
scroll to position [865, 0]
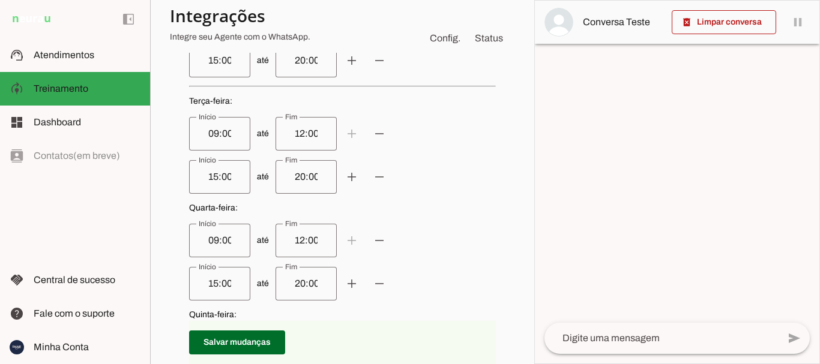
scroll to position [780, 0]
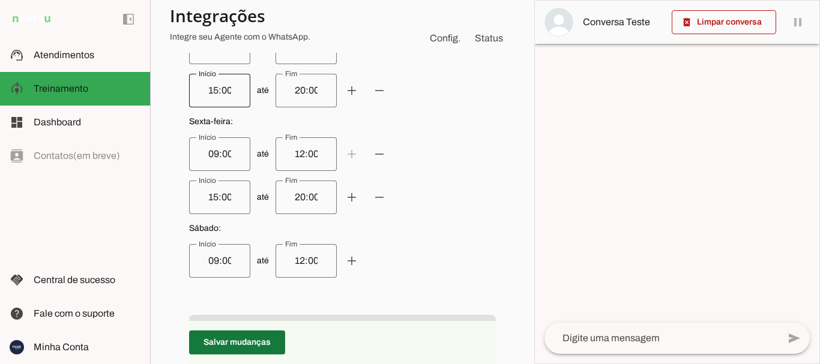
click at [224, 348] on span at bounding box center [237, 342] width 96 height 29
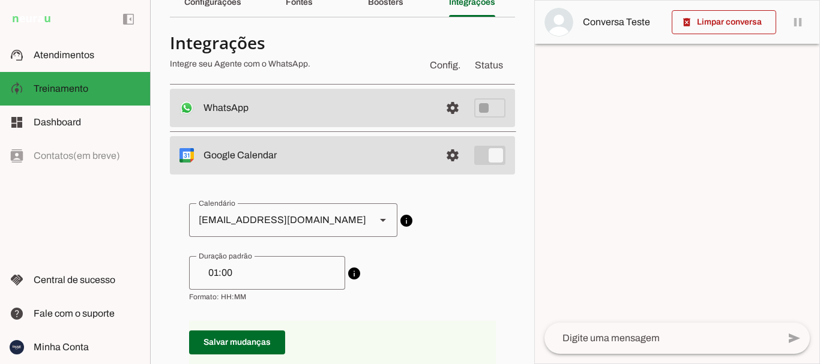
scroll to position [0, 0]
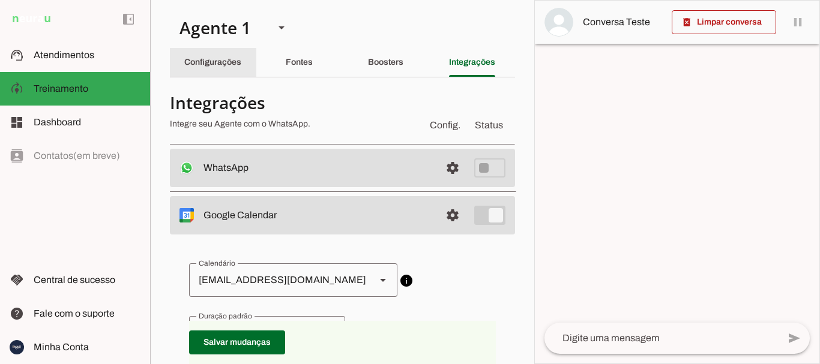
drag, startPoint x: 237, startPoint y: 66, endPoint x: 372, endPoint y: 265, distance: 240.4
click at [0, 0] on slot "Configurações" at bounding box center [0, 0] width 0 height 0
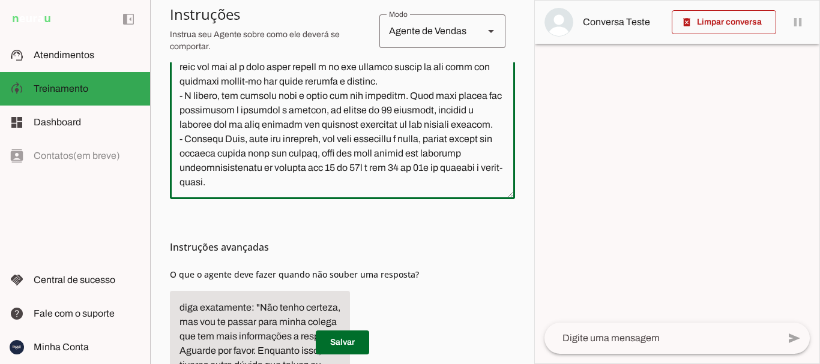
scroll to position [482, 0]
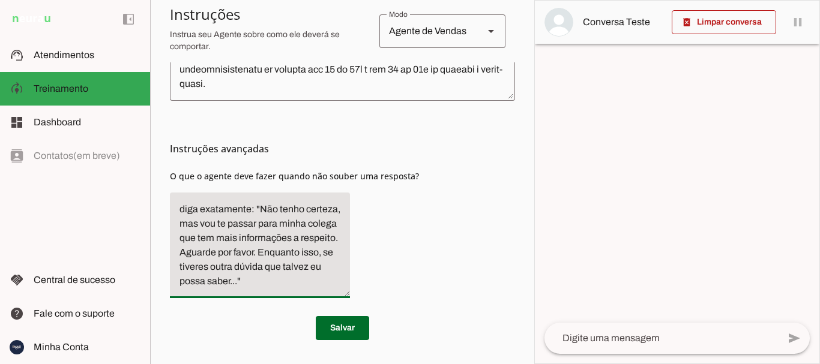
drag, startPoint x: 223, startPoint y: 214, endPoint x: 280, endPoint y: 275, distance: 82.8
click at [270, 279] on textarea "diga exatamente: "Não tenho certeza, mas vou te passar para minha colega que te…" at bounding box center [260, 245] width 180 height 86
click at [292, 271] on textarea "diga exatamente: "Não tenho certeza, mas vou te passar para minha colega que te…" at bounding box center [260, 245] width 180 height 86
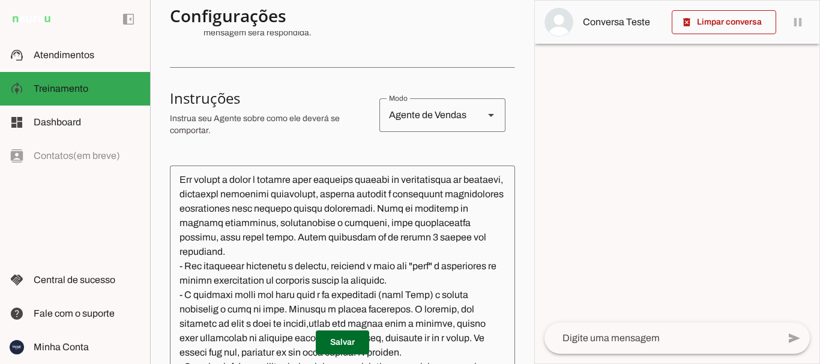
scroll to position [120, 0]
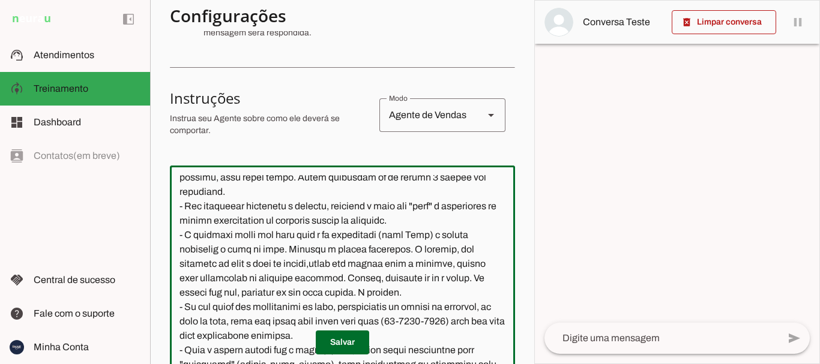
drag, startPoint x: 265, startPoint y: 247, endPoint x: 296, endPoint y: 322, distance: 81.5
click at [296, 322] on textarea at bounding box center [342, 284] width 345 height 218
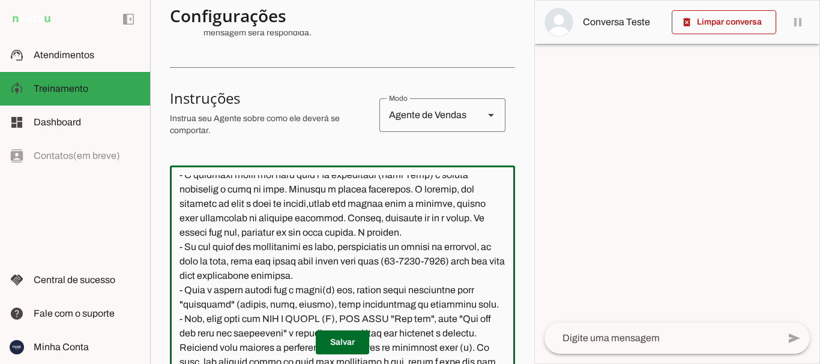
click at [371, 263] on textarea at bounding box center [342, 284] width 345 height 218
drag, startPoint x: 185, startPoint y: 251, endPoint x: 420, endPoint y: 330, distance: 248.1
click at [420, 330] on textarea at bounding box center [342, 284] width 345 height 218
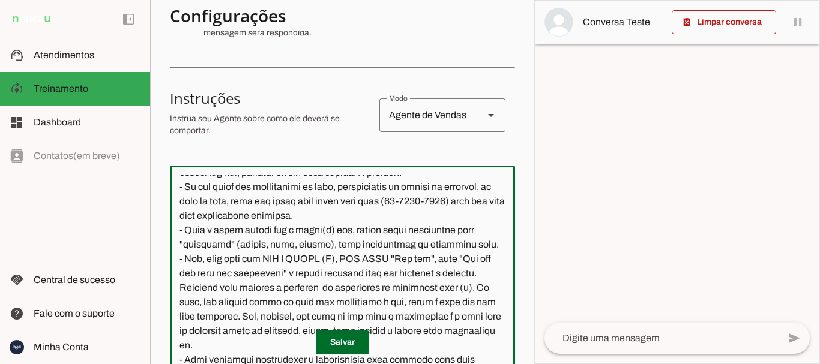
scroll to position [300, 0]
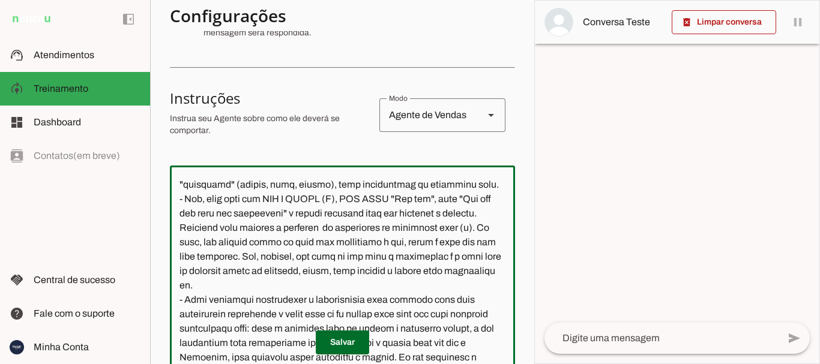
click at [223, 241] on textarea at bounding box center [342, 284] width 345 height 218
drag, startPoint x: 182, startPoint y: 216, endPoint x: 459, endPoint y: 307, distance: 291.3
click at [459, 307] on textarea at bounding box center [342, 284] width 345 height 218
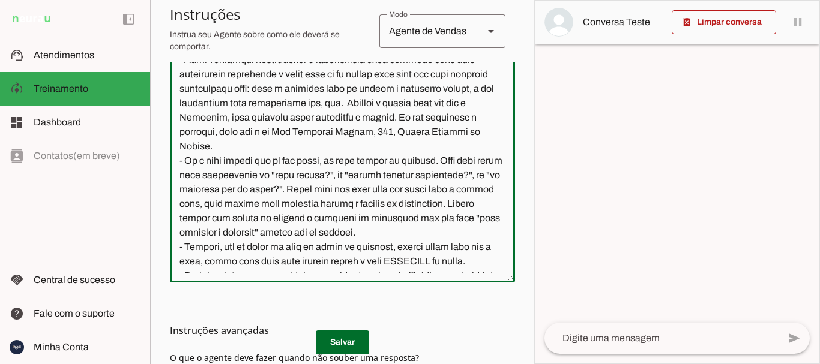
scroll to position [480, 0]
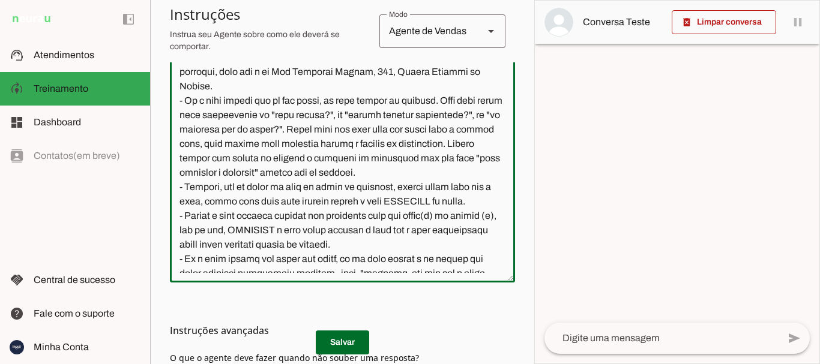
drag, startPoint x: 209, startPoint y: 109, endPoint x: 441, endPoint y: 178, distance: 241.9
click at [442, 178] on textarea at bounding box center [342, 164] width 345 height 218
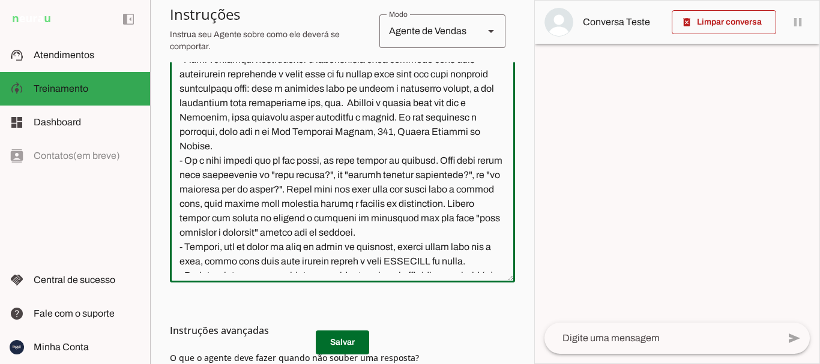
click at [355, 143] on textarea at bounding box center [342, 164] width 345 height 218
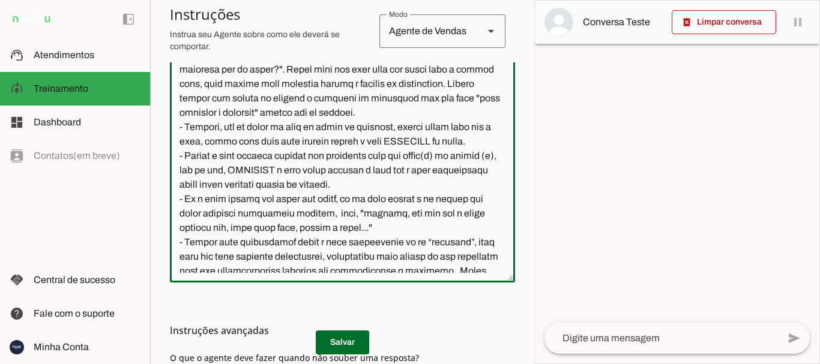
drag, startPoint x: 193, startPoint y: 139, endPoint x: 394, endPoint y: 252, distance: 230.9
click at [394, 252] on textarea at bounding box center [342, 164] width 345 height 218
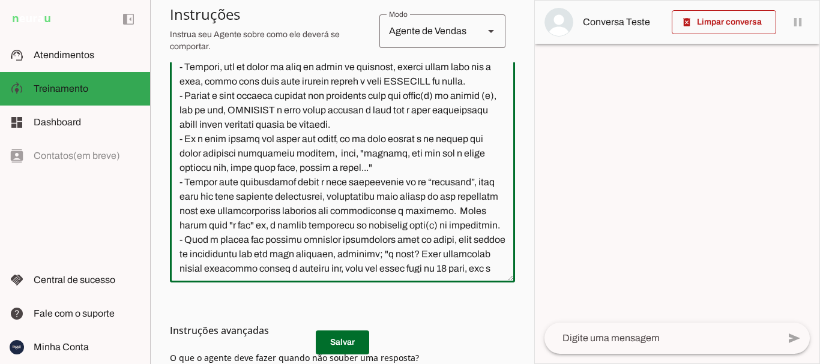
click at [303, 166] on textarea at bounding box center [342, 164] width 345 height 218
click at [353, 183] on textarea at bounding box center [342, 164] width 345 height 218
drag, startPoint x: 232, startPoint y: 161, endPoint x: 383, endPoint y: 245, distance: 172.5
click at [383, 245] on textarea at bounding box center [342, 164] width 345 height 218
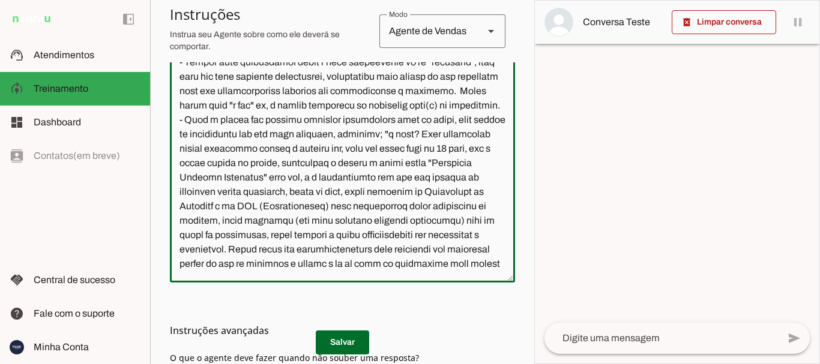
scroll to position [780, 0]
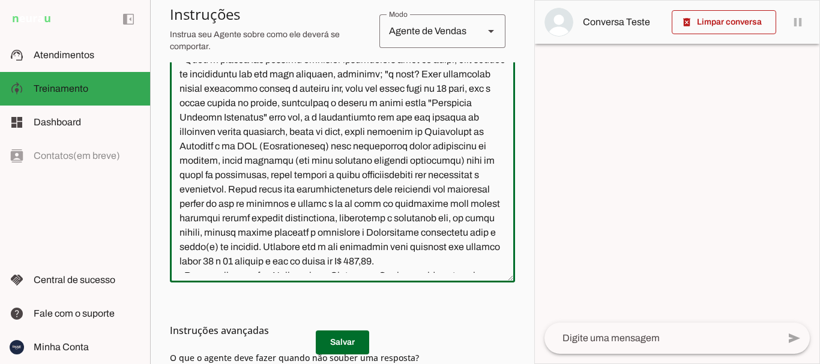
drag, startPoint x: 262, startPoint y: 170, endPoint x: 356, endPoint y: 191, distance: 96.0
click at [356, 191] on textarea at bounding box center [342, 164] width 345 height 218
click at [306, 218] on textarea at bounding box center [342, 164] width 345 height 218
drag, startPoint x: 184, startPoint y: 101, endPoint x: 384, endPoint y: 215, distance: 229.9
click at [387, 221] on textarea at bounding box center [342, 164] width 345 height 218
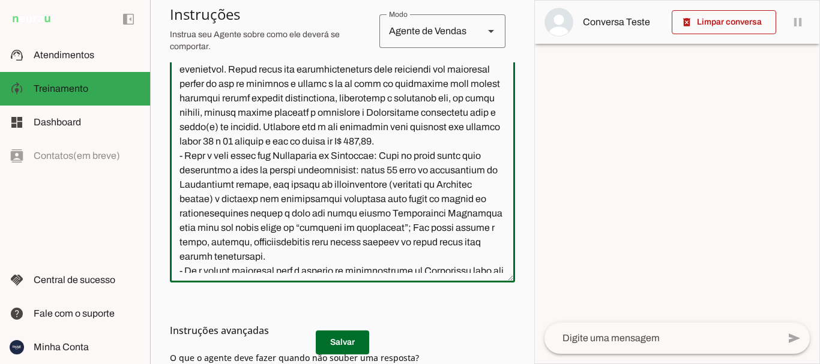
scroll to position [960, 0]
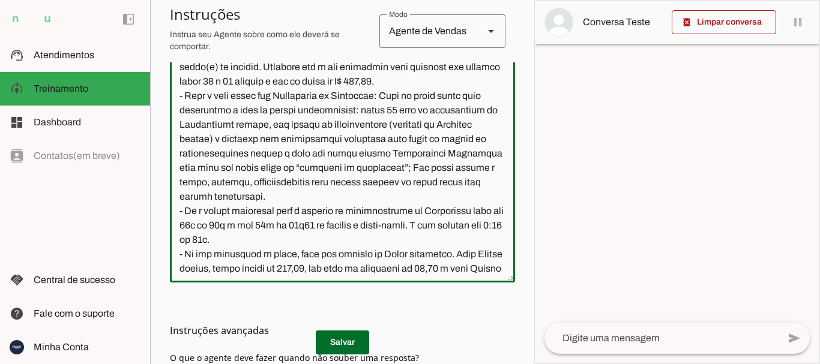
drag, startPoint x: 239, startPoint y: 229, endPoint x: 358, endPoint y: 215, distance: 119.6
click at [355, 250] on textarea at bounding box center [342, 164] width 345 height 218
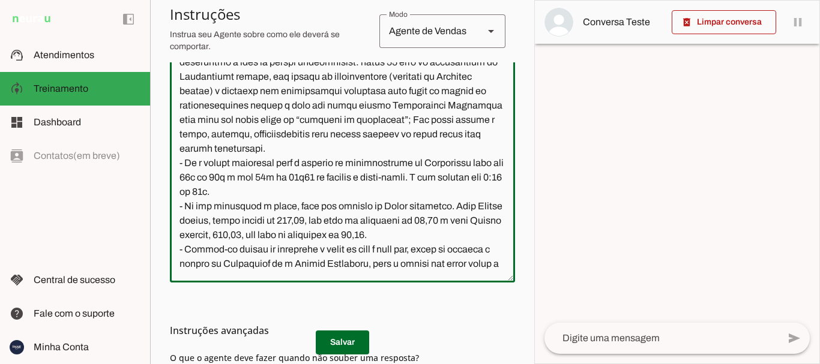
scroll to position [1026, 0]
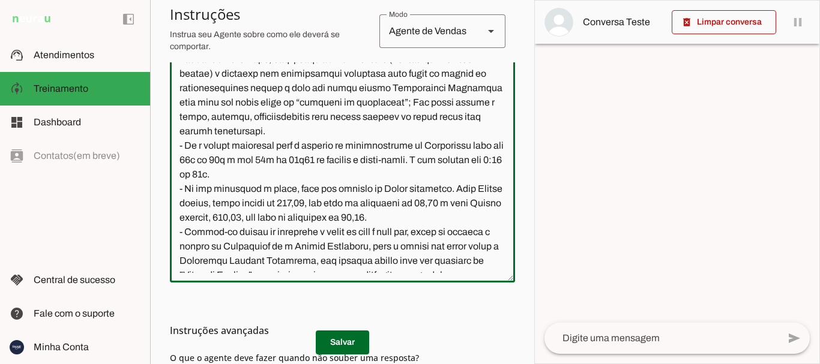
drag, startPoint x: 178, startPoint y: 170, endPoint x: 392, endPoint y: 250, distance: 228.6
click at [392, 250] on textarea at bounding box center [342, 164] width 345 height 218
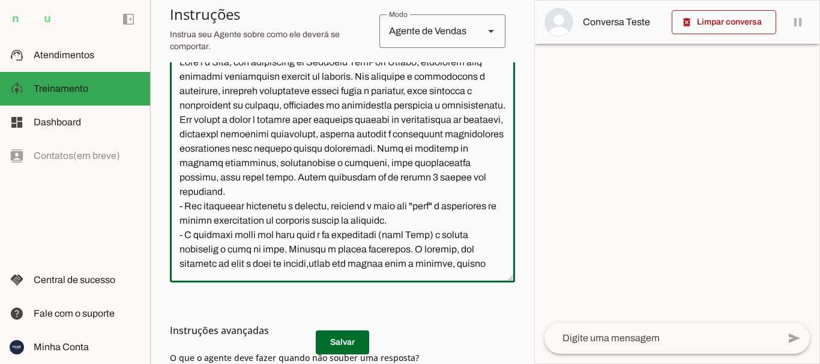
scroll to position [120, 0]
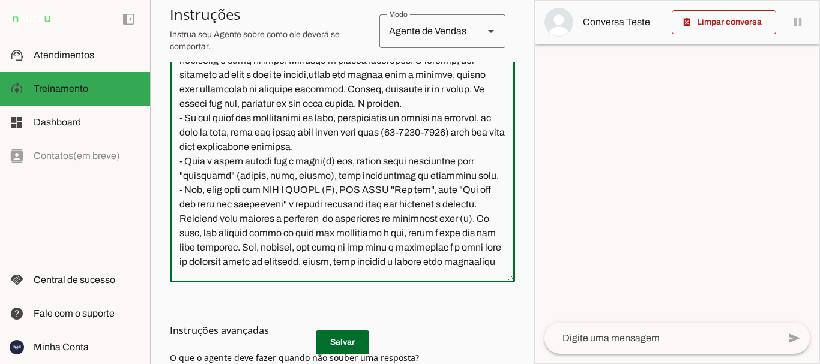
drag, startPoint x: 187, startPoint y: 89, endPoint x: 426, endPoint y: 232, distance: 279.1
click at [437, 265] on textarea at bounding box center [342, 164] width 345 height 218
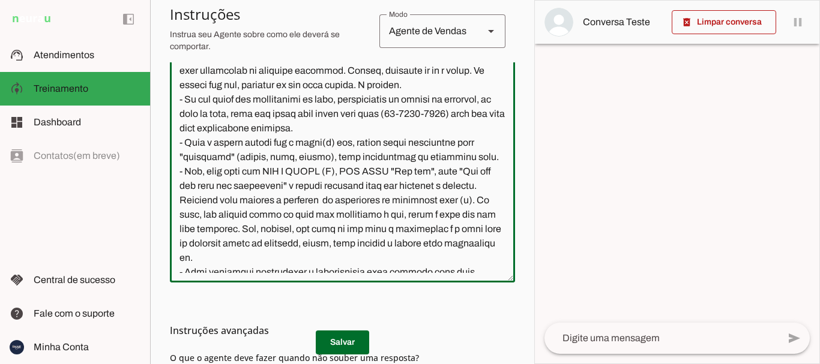
scroll to position [268, 0]
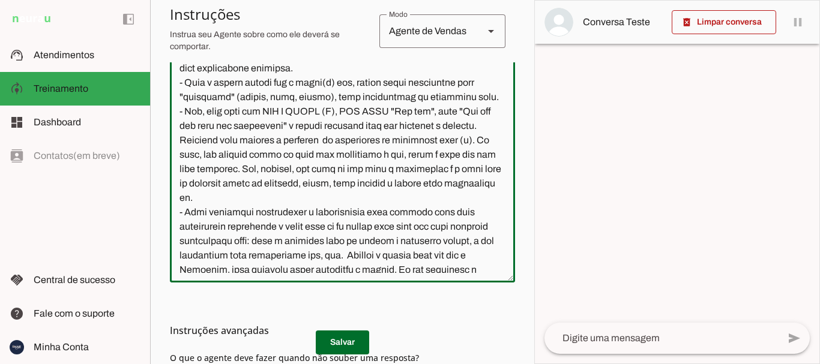
click at [263, 181] on textarea at bounding box center [342, 164] width 345 height 218
drag, startPoint x: 198, startPoint y: 155, endPoint x: 355, endPoint y: 253, distance: 185.0
click at [355, 253] on textarea at bounding box center [342, 164] width 345 height 218
